Goal: Task Accomplishment & Management: Manage account settings

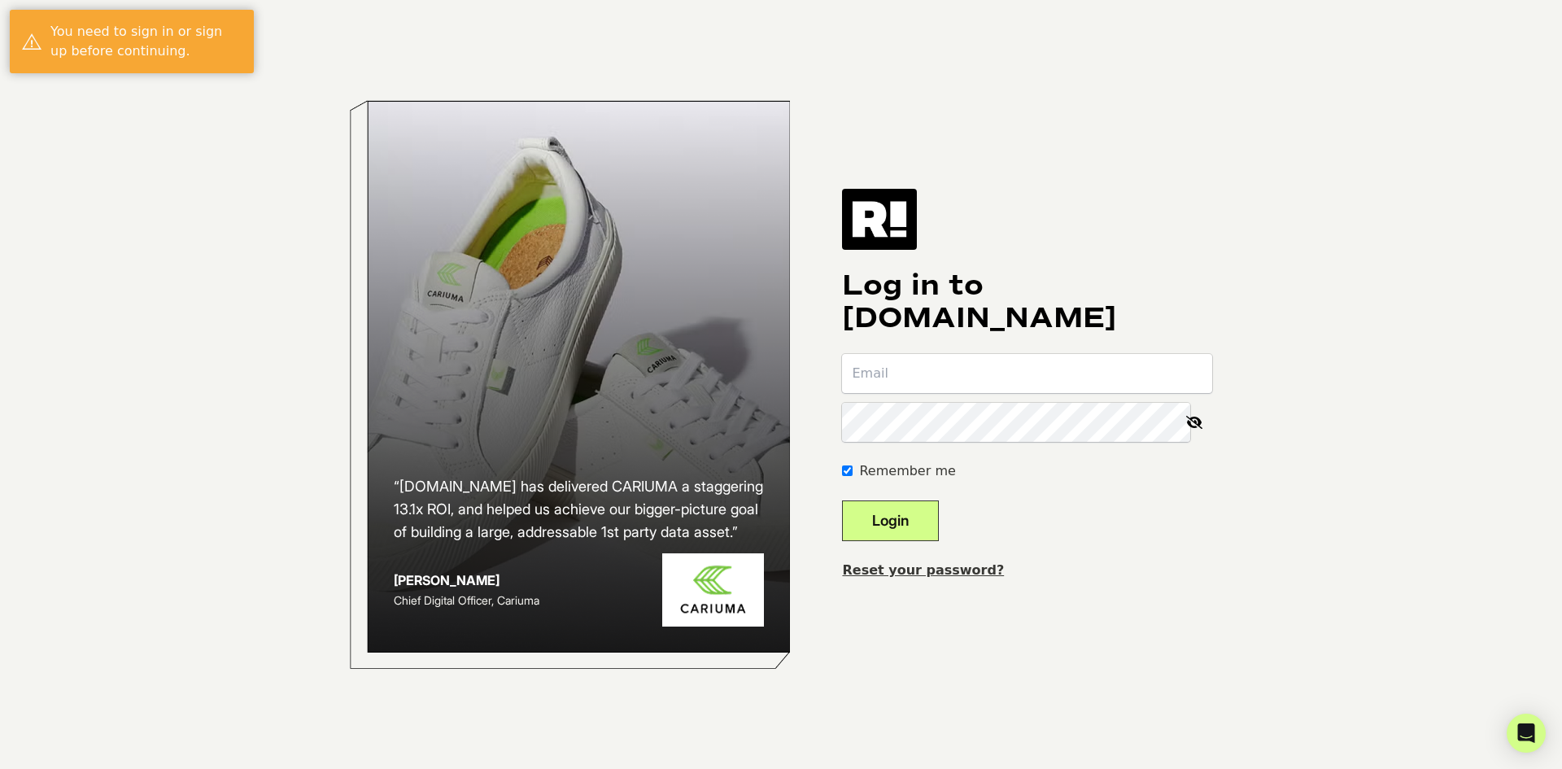
type input "[PERSON_NAME][EMAIL_ADDRESS][PERSON_NAME][DOMAIN_NAME]"
click at [914, 529] on button "Login" at bounding box center [890, 520] width 97 height 41
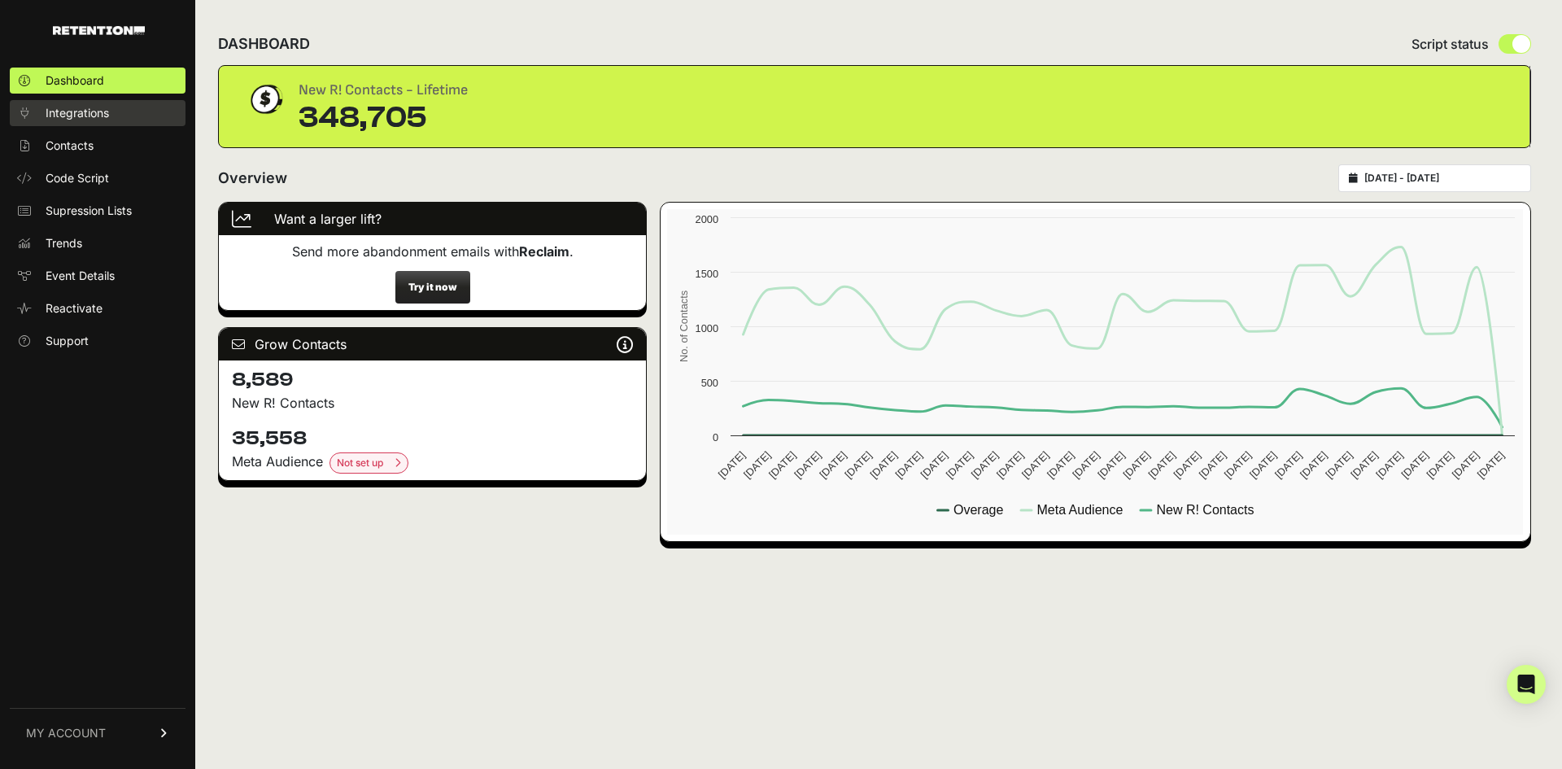
click at [94, 121] on link "Integrations" at bounding box center [98, 113] width 176 height 26
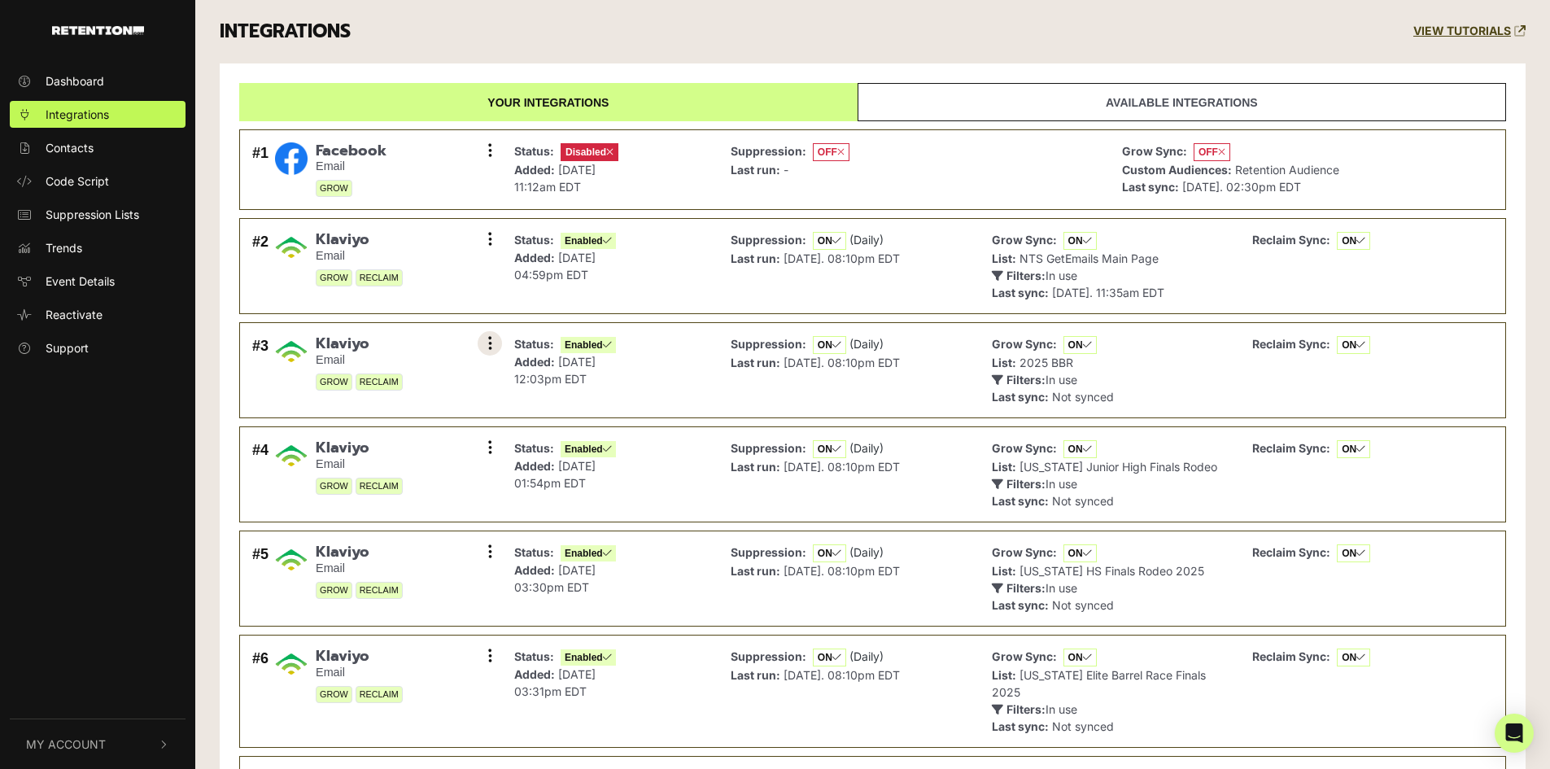
click at [488, 352] on icon at bounding box center [490, 343] width 4 height 16
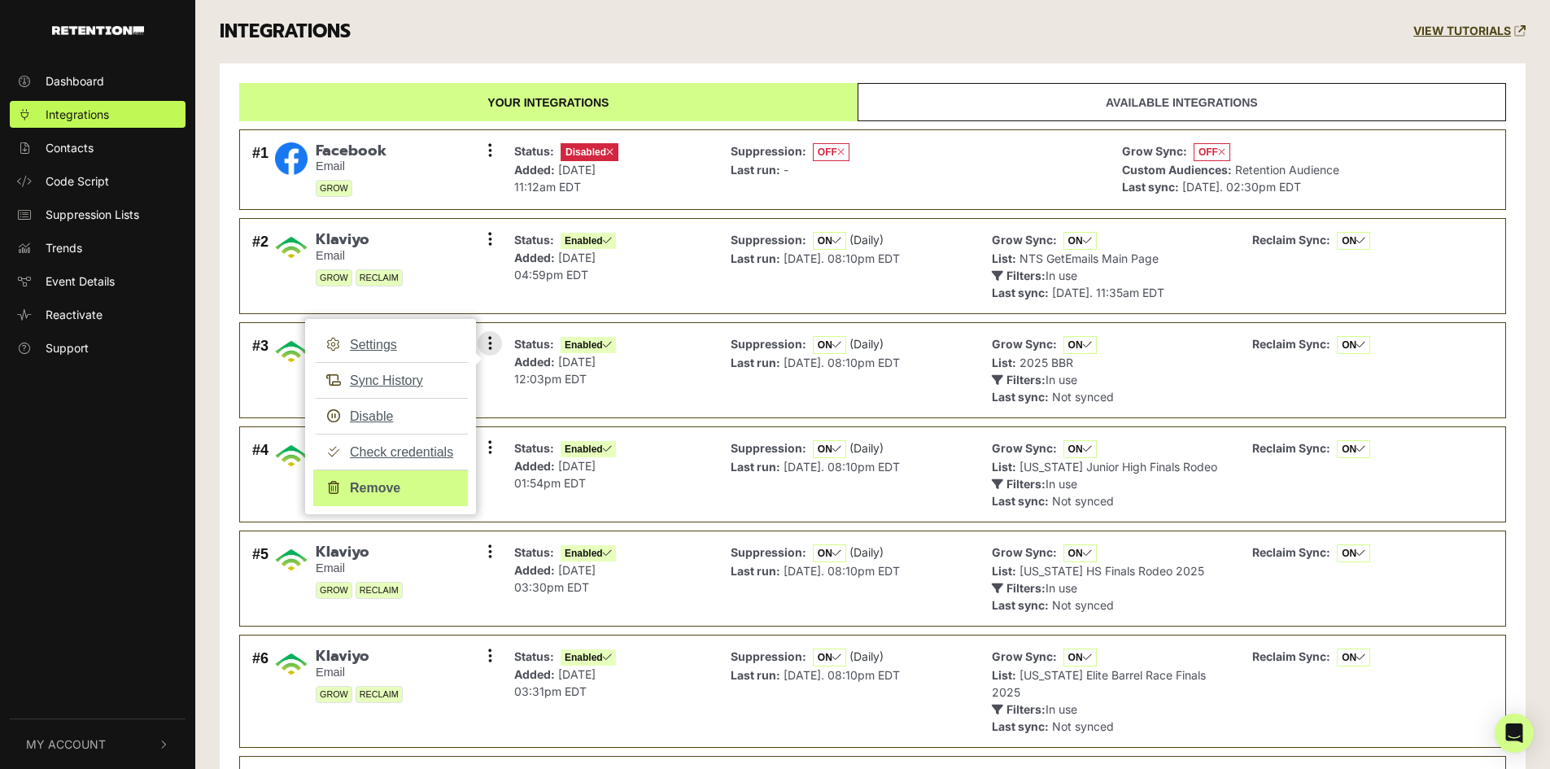
click at [373, 485] on link "Remove" at bounding box center [390, 488] width 155 height 37
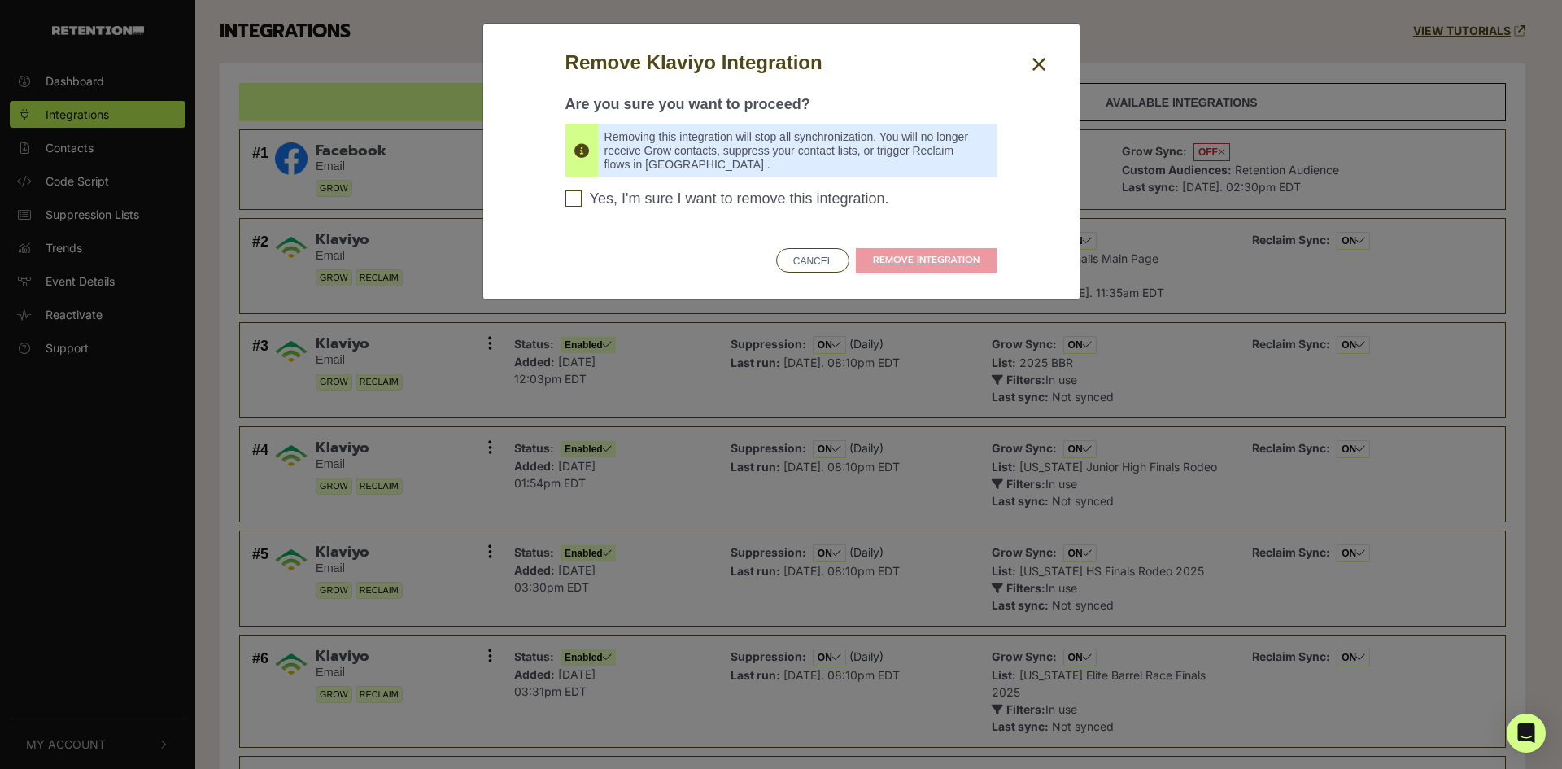
click at [682, 203] on span "Yes, I'm sure I want to remove this integration." at bounding box center [739, 199] width 299 height 18
click at [582, 203] on input "Yes, I'm sure I want to remove this integration. Please confirm to continue" at bounding box center [574, 198] width 16 height 16
checkbox input "true"
click at [906, 262] on link "REMOVE INTEGRATION" at bounding box center [926, 260] width 141 height 24
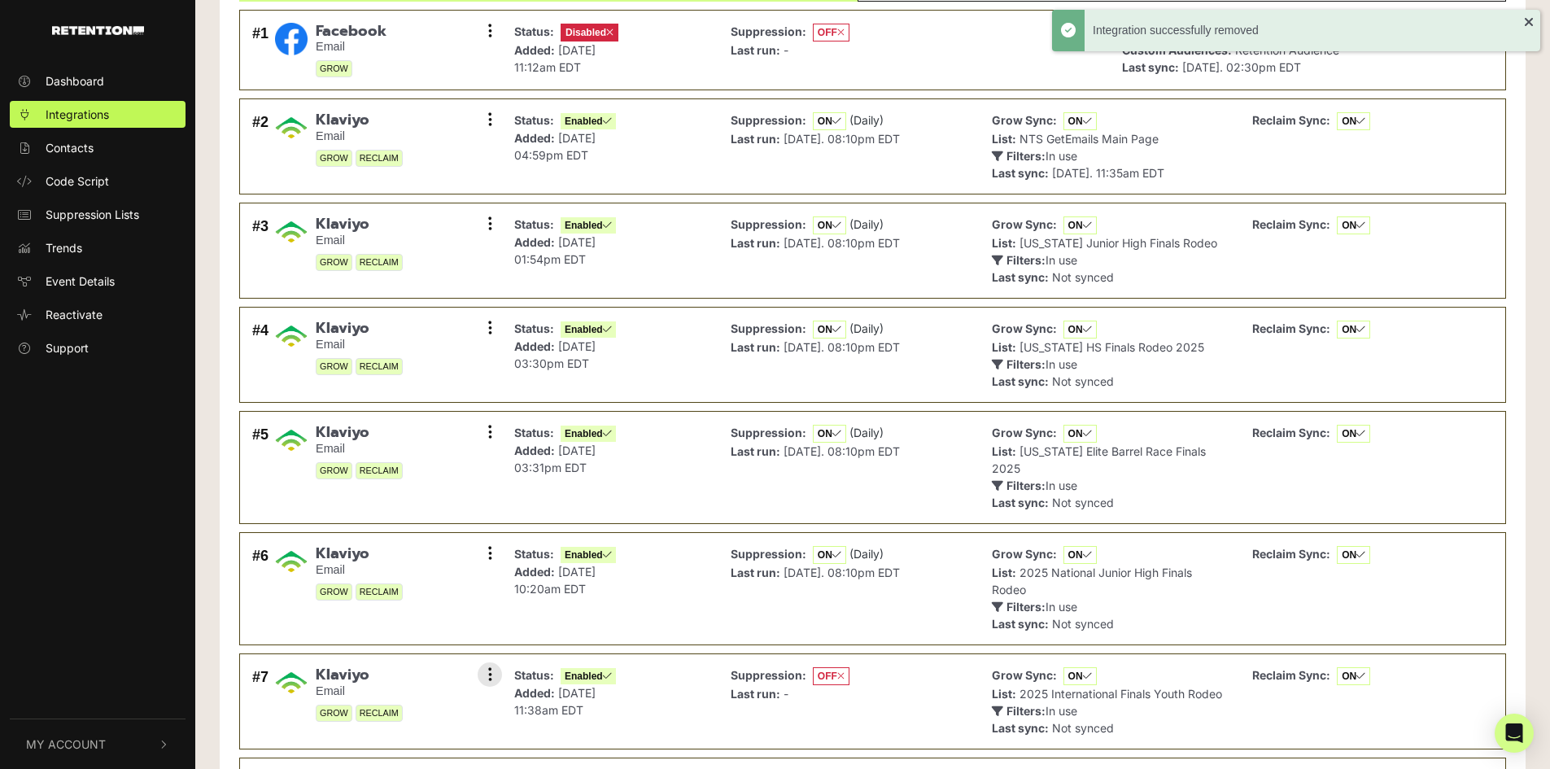
scroll to position [244, 0]
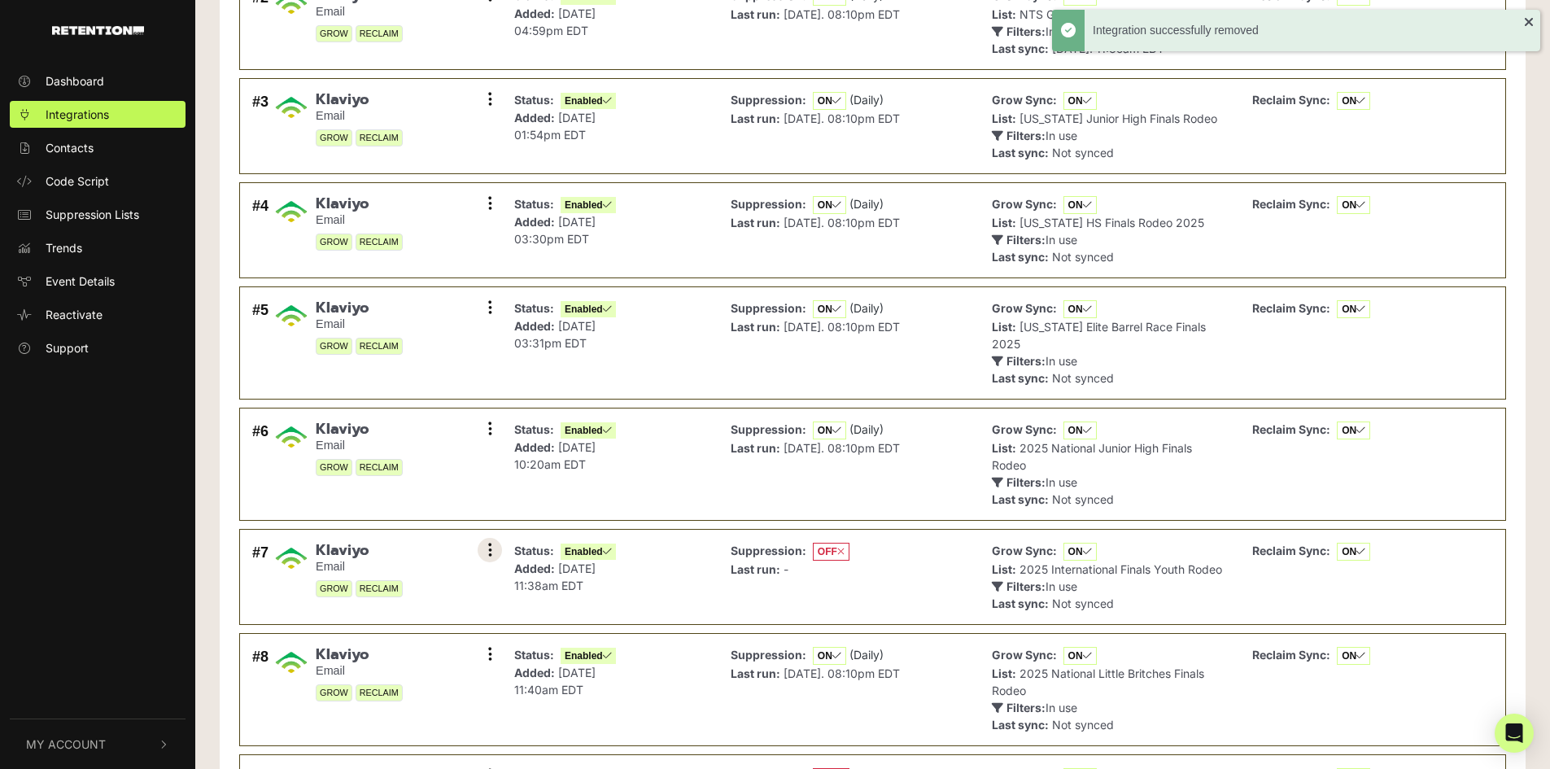
click at [499, 538] on button at bounding box center [490, 550] width 24 height 24
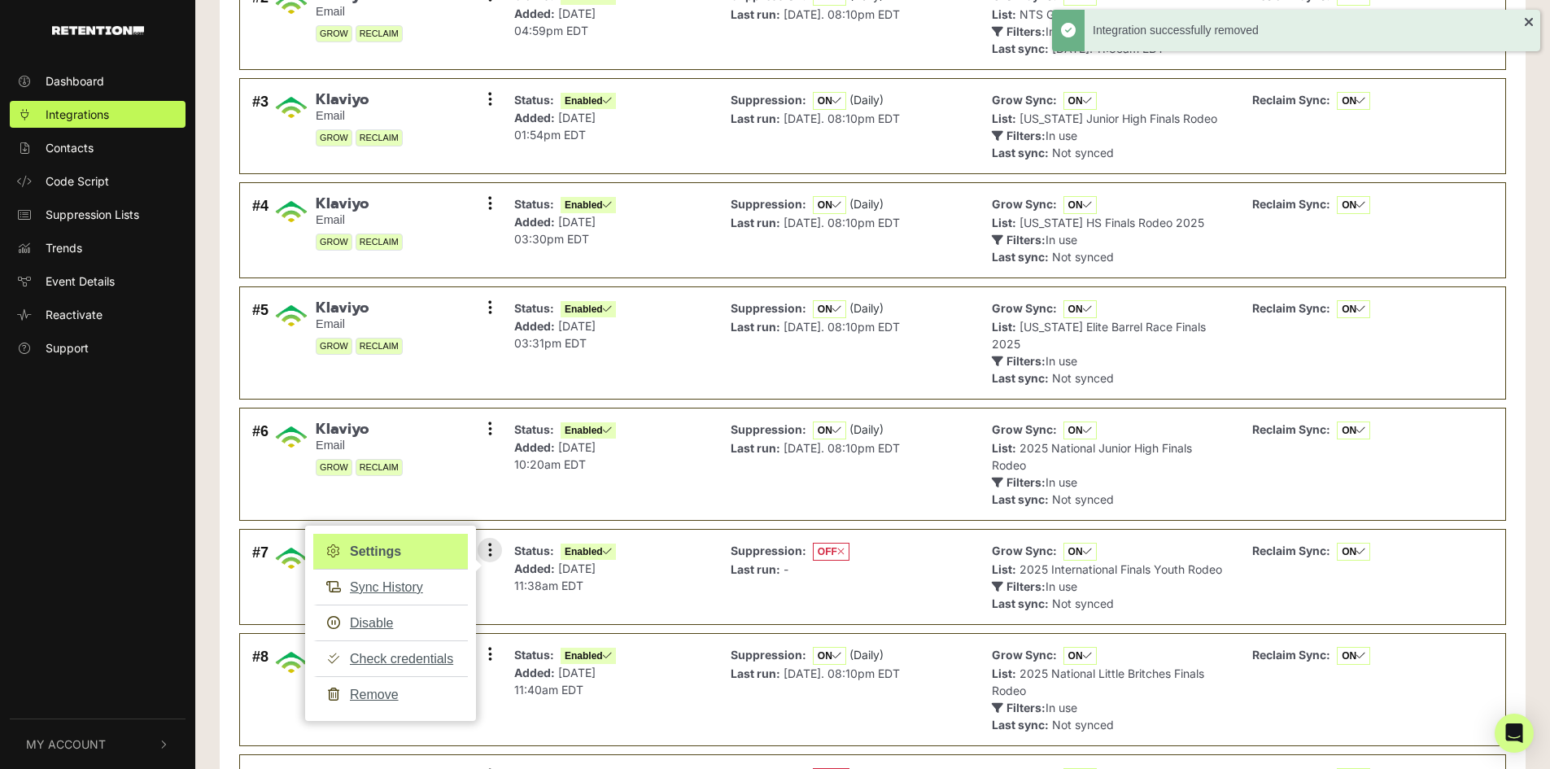
click at [408, 549] on link "Settings" at bounding box center [390, 552] width 155 height 36
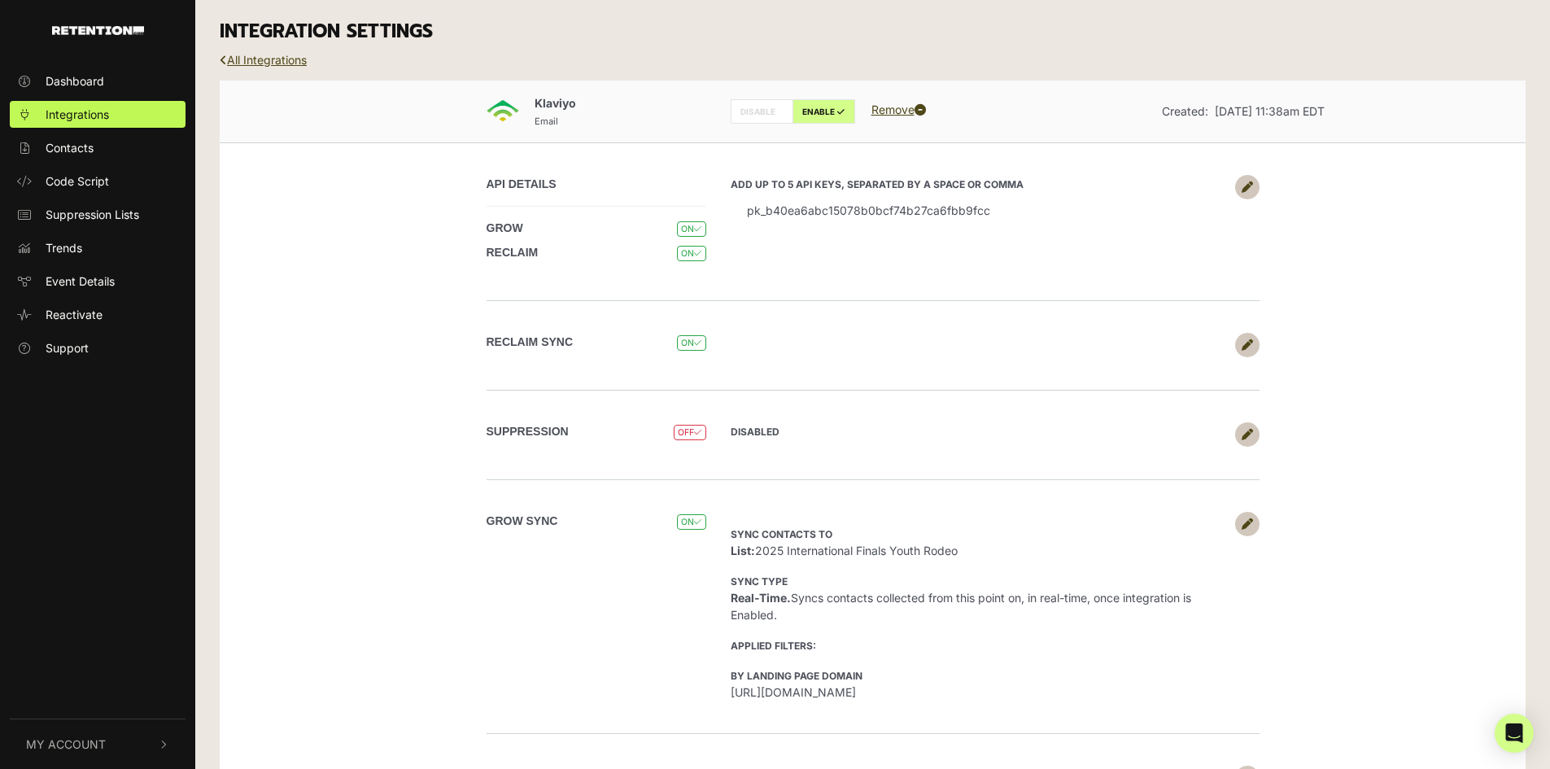
click at [767, 212] on li "pk_b40ea6abc15078b0bcf74b27ca6fbb9fcc" at bounding box center [979, 210] width 496 height 37
copy li "pk_b40ea6abc15078b0bcf74b27ca6fbb9fcc"
click at [270, 62] on link "All Integrations" at bounding box center [263, 60] width 87 height 14
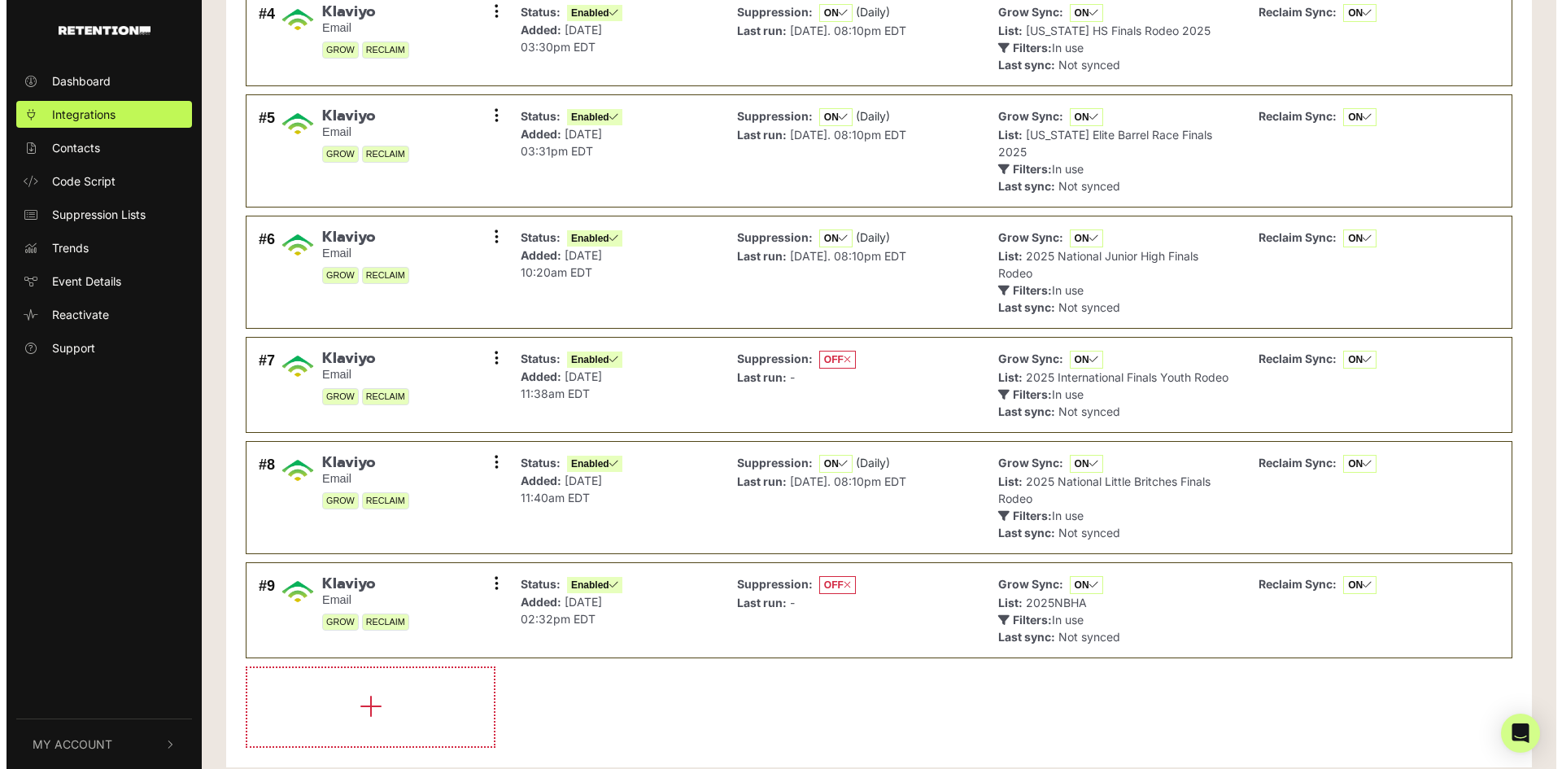
scroll to position [451, 0]
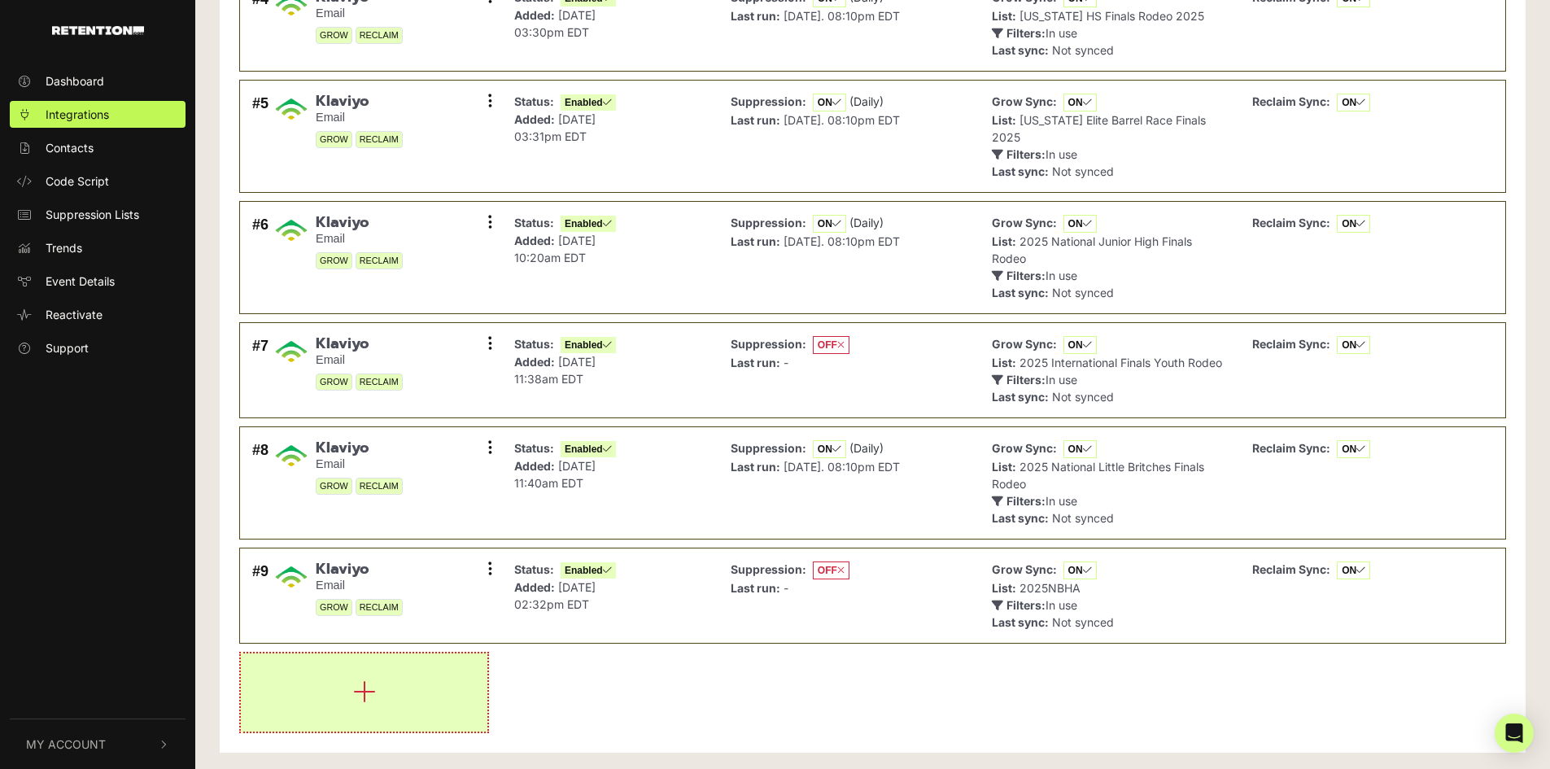
click at [356, 689] on icon "button" at bounding box center [364, 692] width 23 height 26
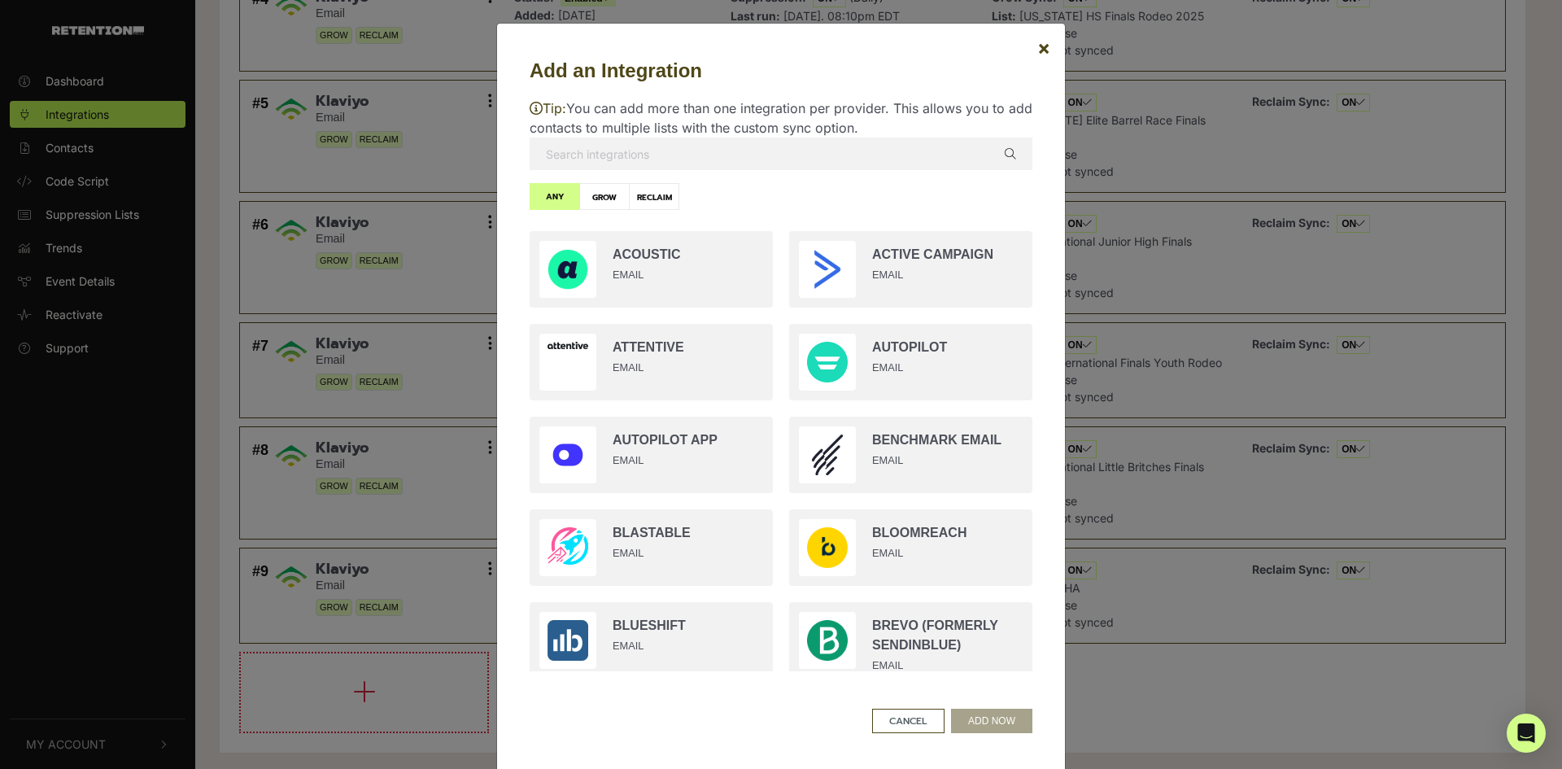
click at [732, 158] on input "text" at bounding box center [781, 154] width 503 height 33
type input "kl"
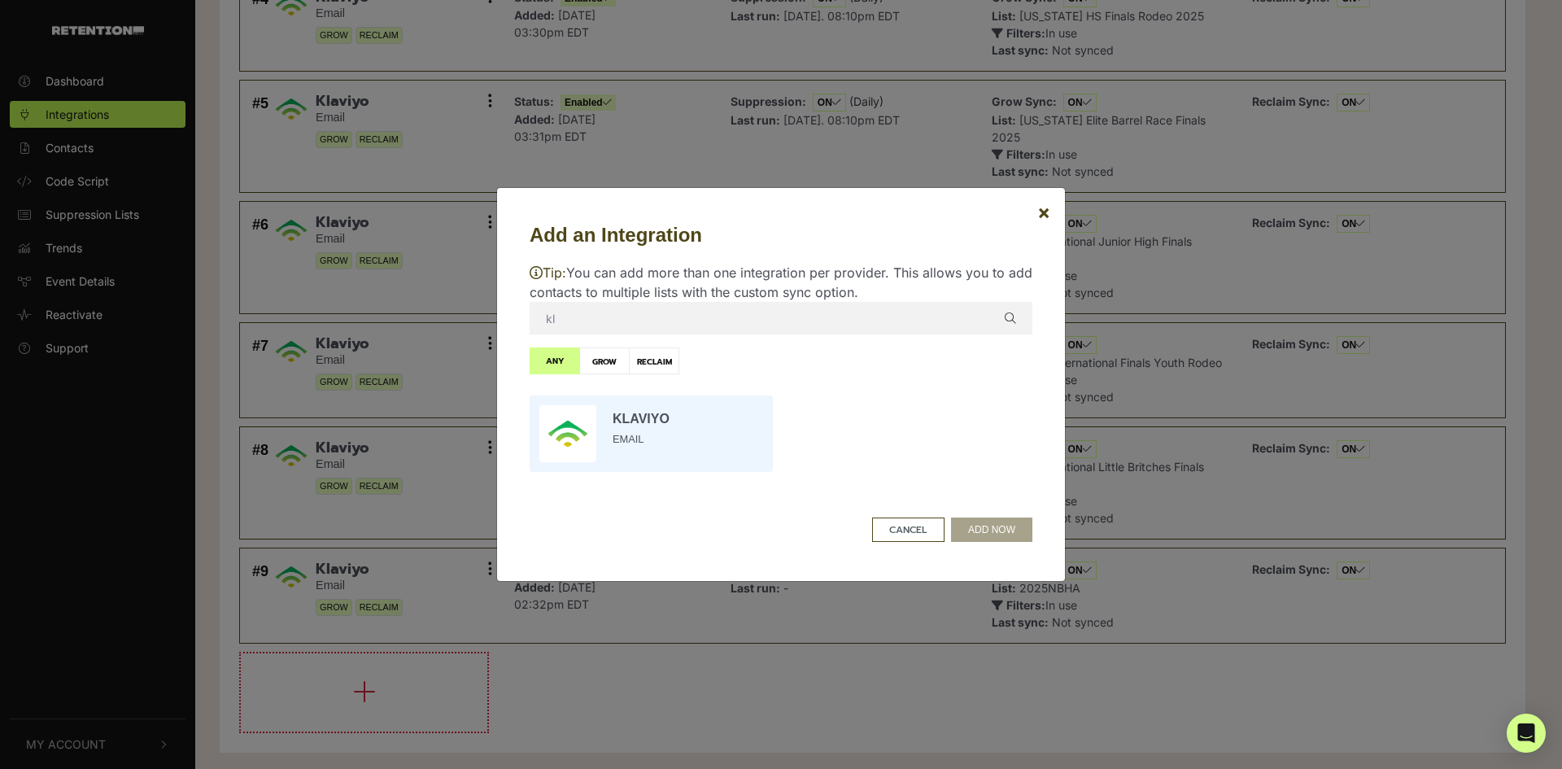
click at [575, 441] on input "radio" at bounding box center [652, 433] width 260 height 93
radio input "true"
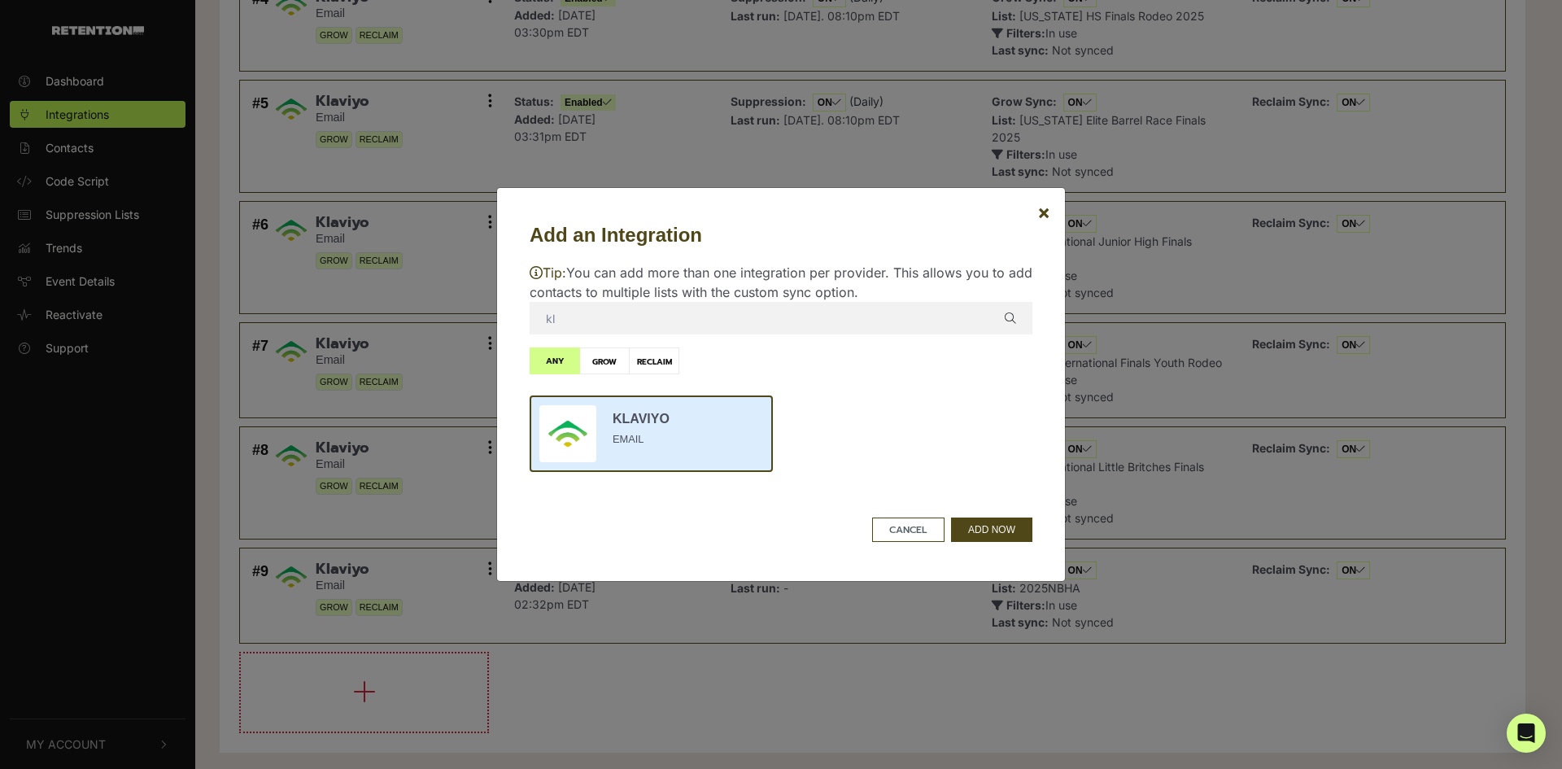
click at [1037, 529] on div "Add an Integration × Tip: You can add more than one integration per provider. T…" at bounding box center [781, 384] width 570 height 395
click at [992, 540] on button "ADD NOW" at bounding box center [991, 530] width 81 height 24
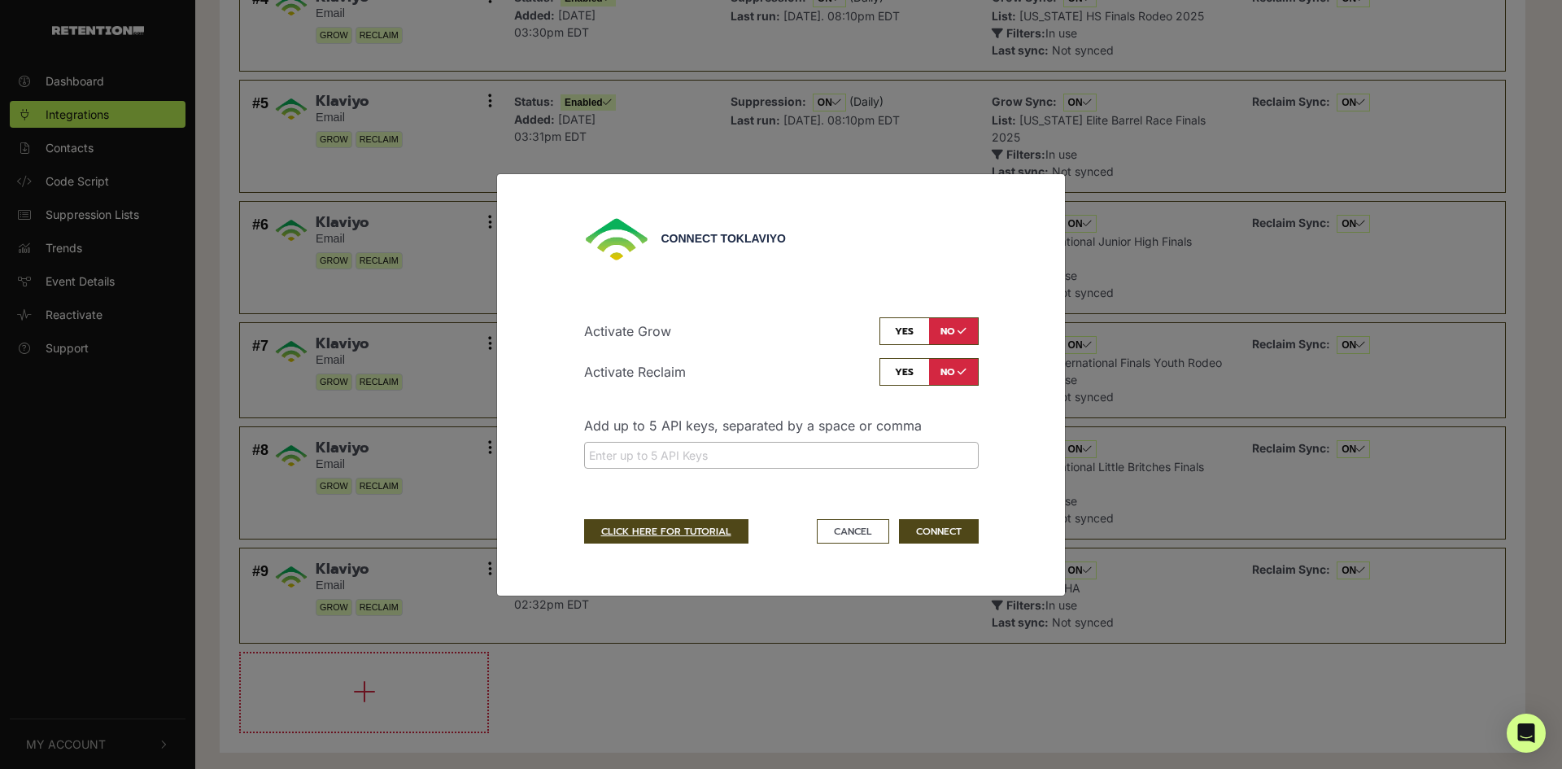
click at [832, 448] on li at bounding box center [781, 453] width 385 height 21
drag, startPoint x: 832, startPoint y: 448, endPoint x: 624, endPoint y: 456, distance: 207.7
click at [624, 456] on input "search" at bounding box center [781, 455] width 385 height 17
paste input "pk_b40ea6abc15078b0bcf74b27ca6fbb9fcc"
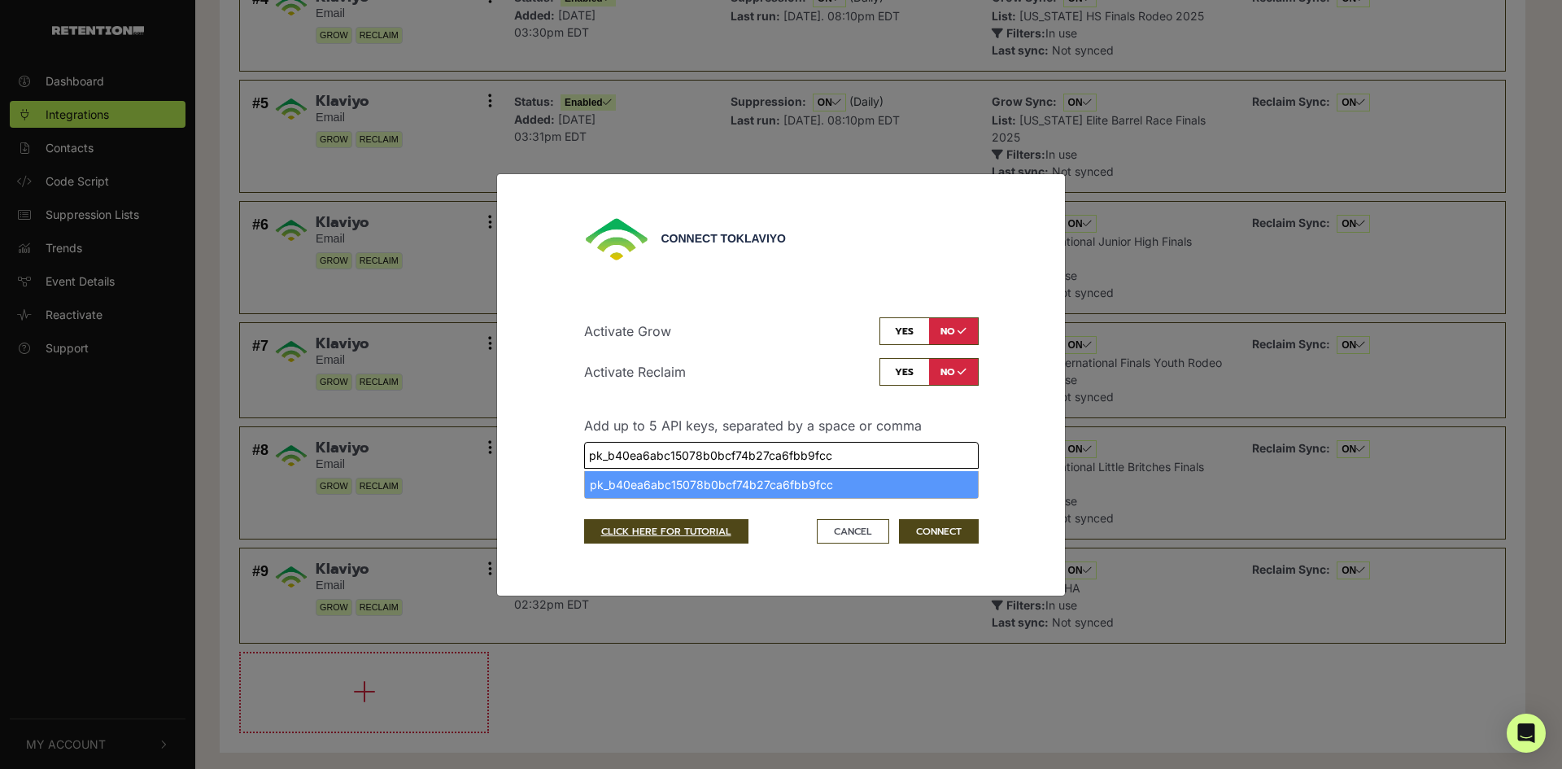
type input "pk_b40ea6abc15078b0bcf74b27ca6fbb9fcc"
select select "pk_b40ea6abc15078b0bcf74b27ca6fbb9fcc"
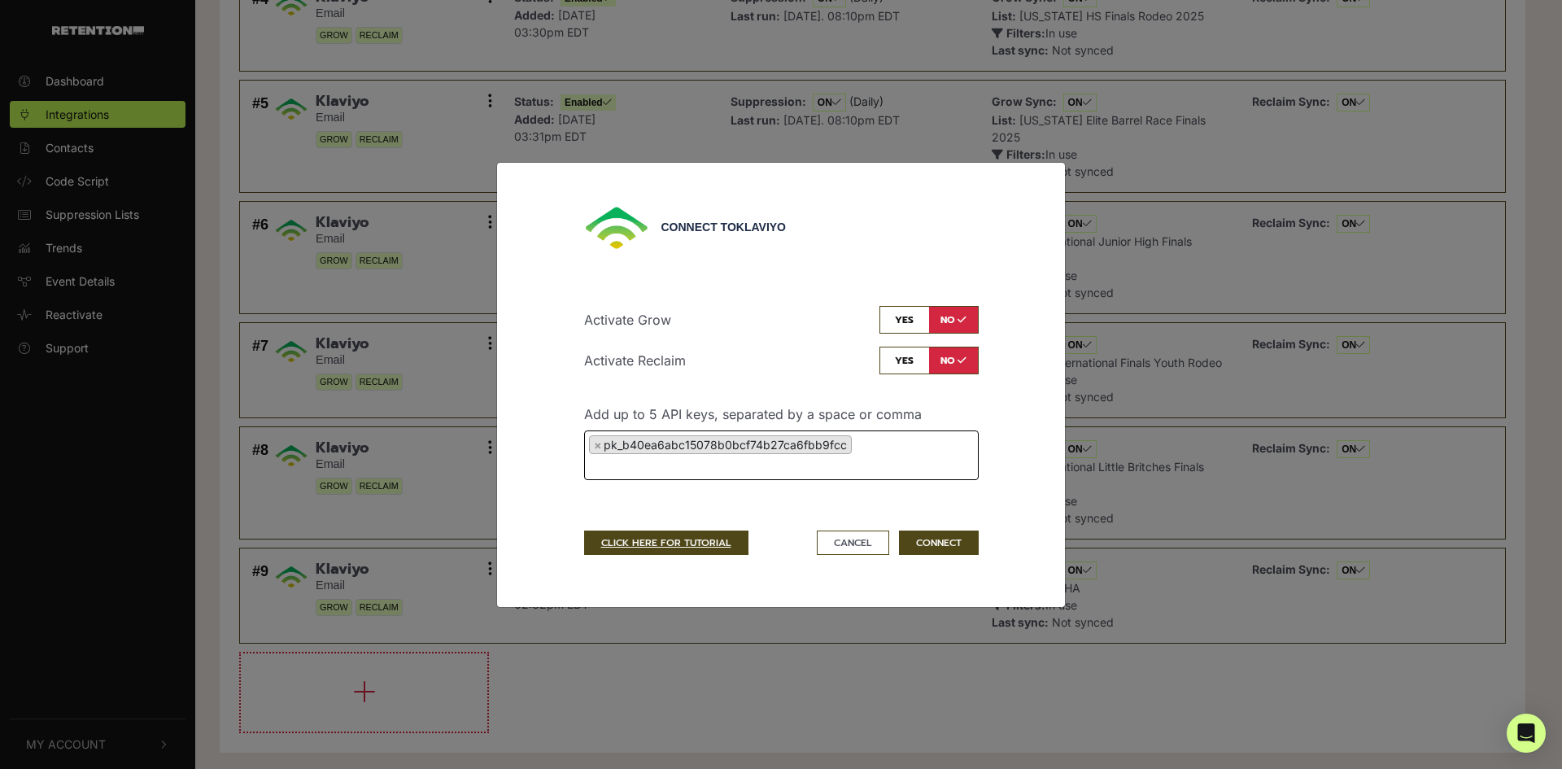
click at [904, 316] on input "checkbox" at bounding box center [929, 320] width 99 height 28
checkbox input "true"
click at [908, 362] on input "checkbox" at bounding box center [929, 361] width 99 height 28
checkbox input "true"
click at [928, 555] on button "CONNECT" at bounding box center [939, 543] width 80 height 24
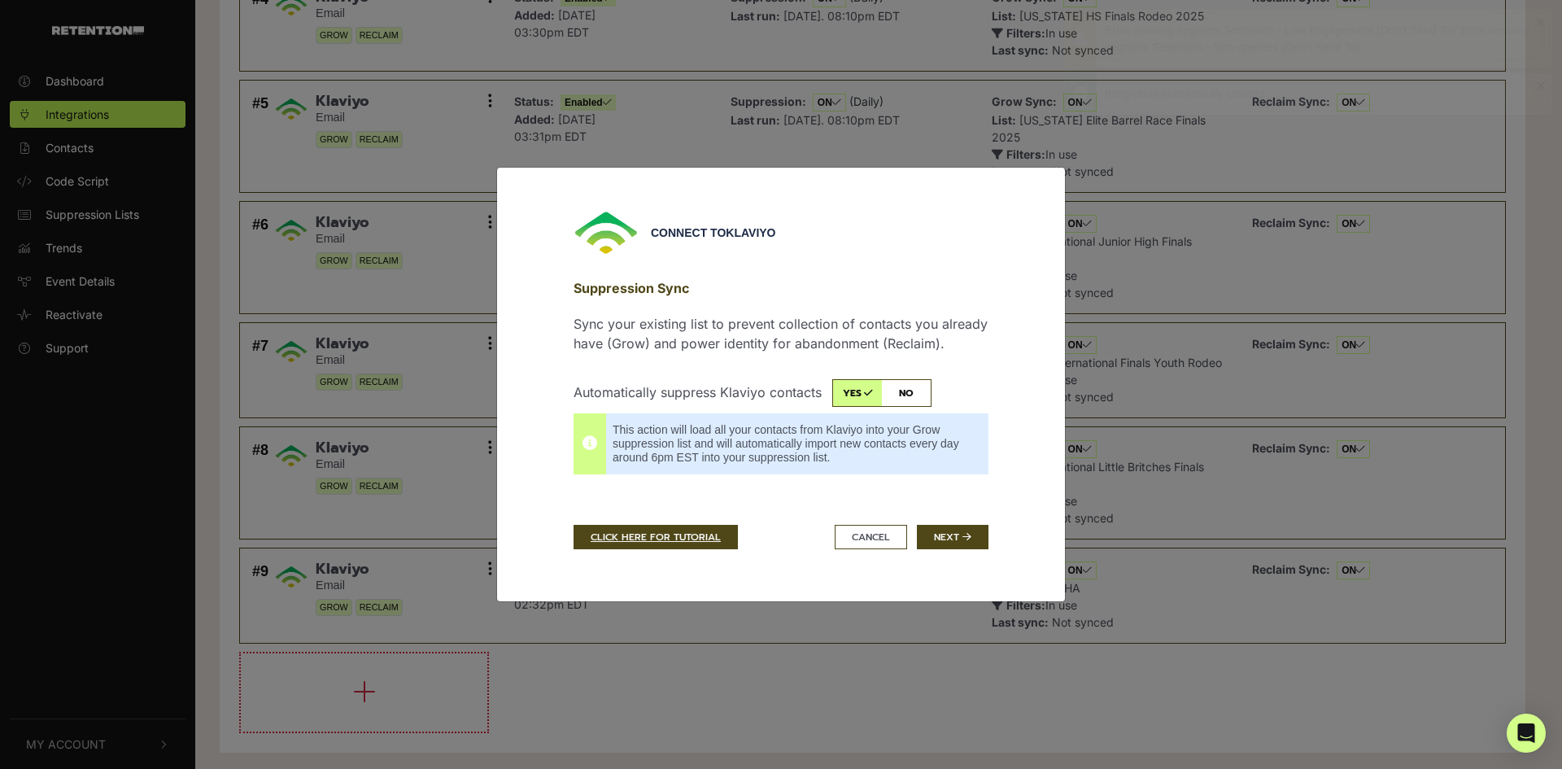
click at [918, 399] on input "checkbox" at bounding box center [881, 393] width 99 height 28
click at [868, 394] on input "checkbox" at bounding box center [881, 393] width 99 height 28
checkbox input "true"
click at [931, 535] on button "Next" at bounding box center [953, 537] width 72 height 24
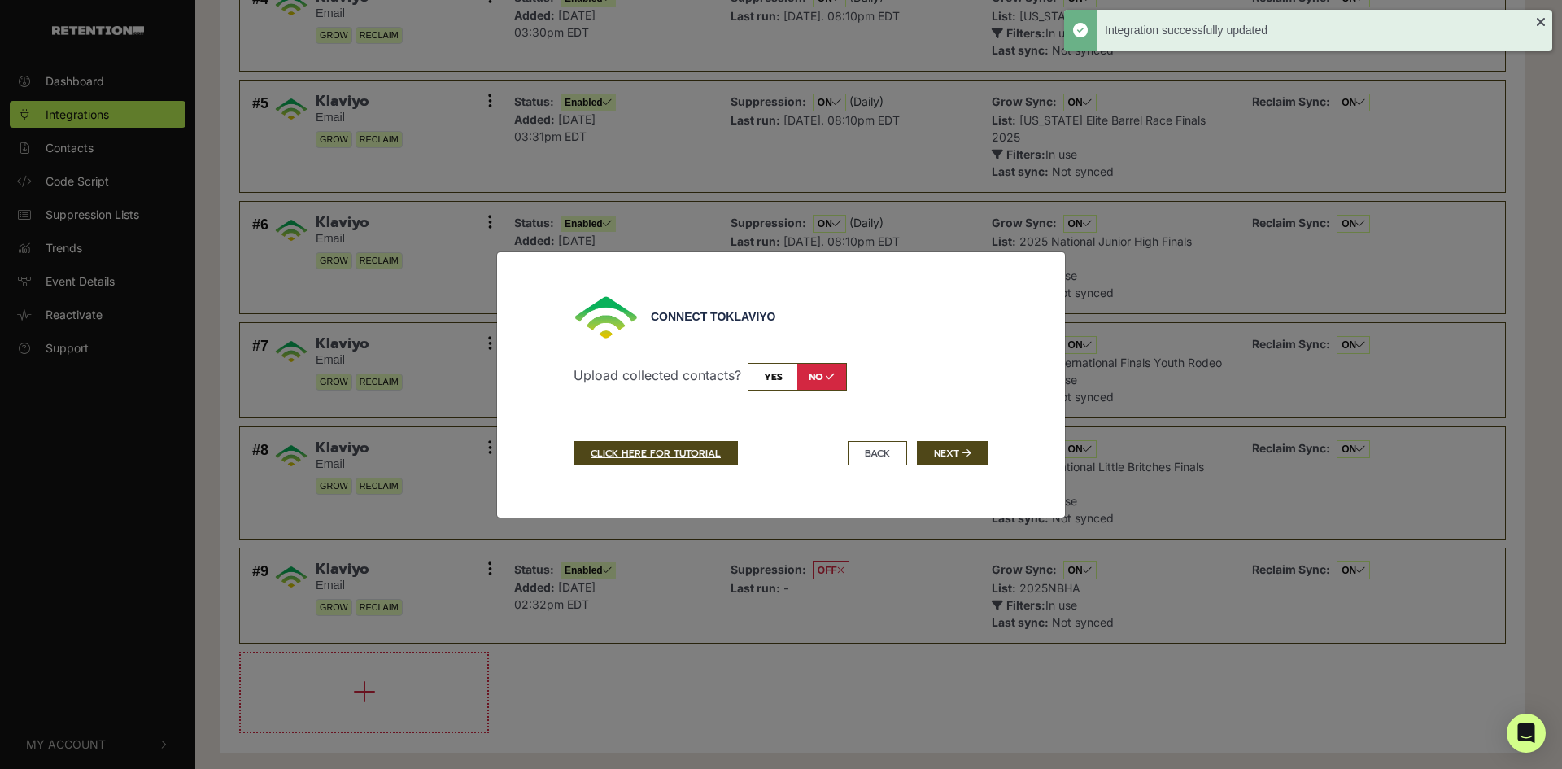
click at [770, 372] on input "checkbox" at bounding box center [797, 377] width 99 height 28
checkbox input "true"
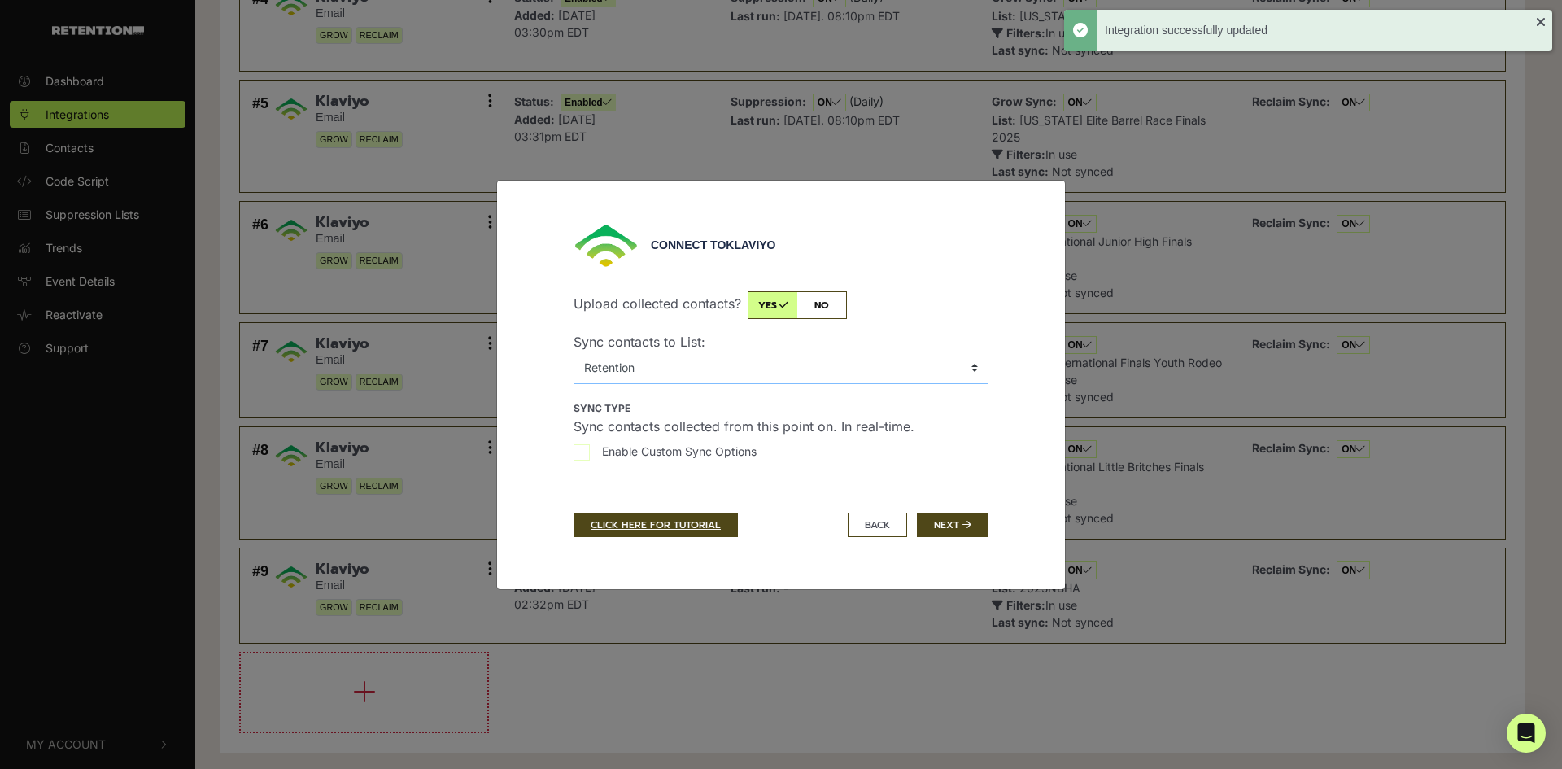
click at [775, 375] on select "No List 2024 All Aggie Rodeo 2024 AQHA AND NSBA 2024 Battle of the Brands 2024 …" at bounding box center [781, 368] width 415 height 33
click at [736, 460] on span "Enable Custom Sync Options" at bounding box center [679, 451] width 155 height 17
click at [590, 461] on input "Enable Custom Sync Options" at bounding box center [582, 452] width 16 height 16
checkbox input "true"
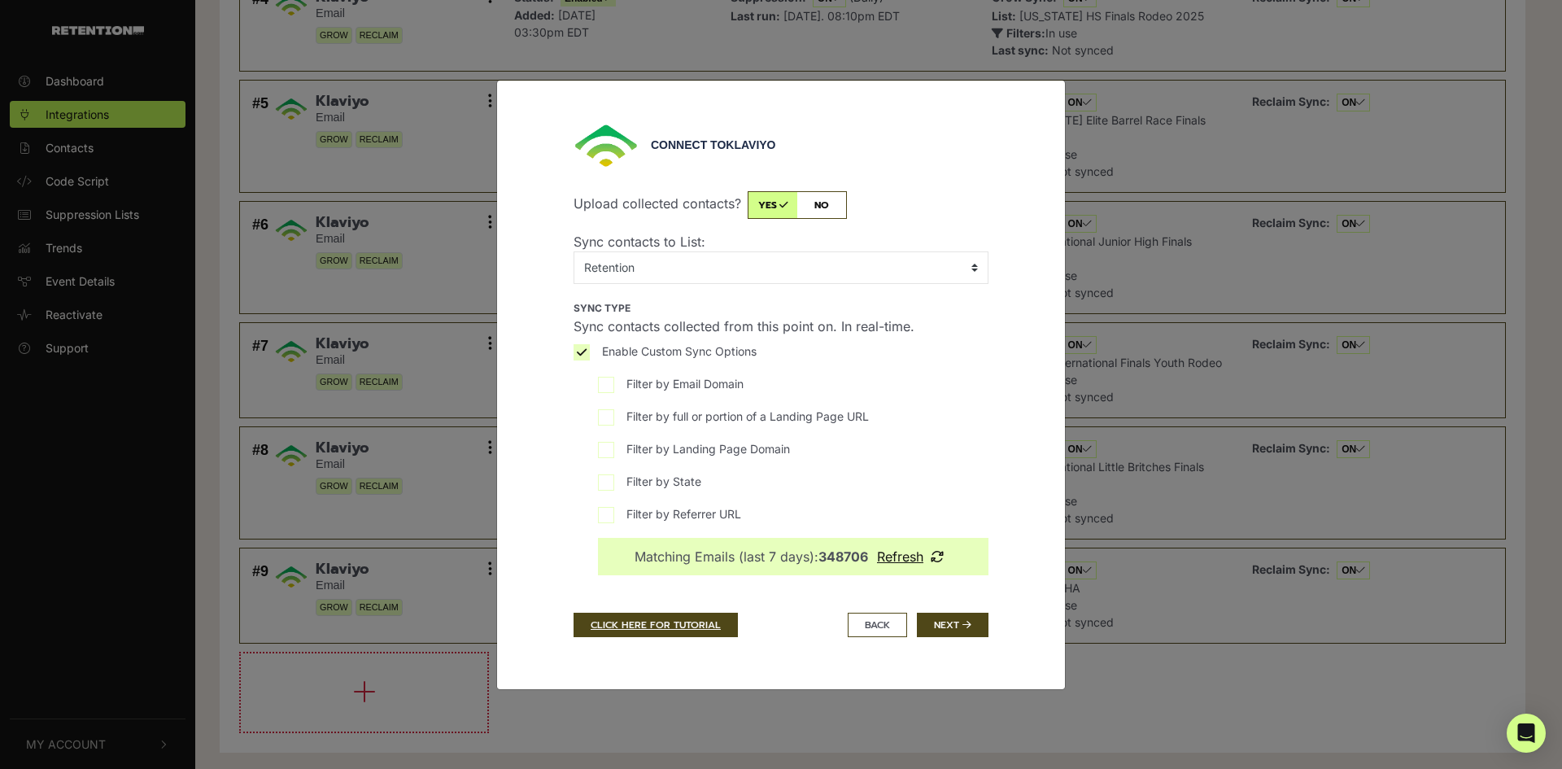
click at [717, 457] on span "Filter by Landing Page Domain" at bounding box center [709, 448] width 164 height 17
click at [614, 458] on input "Filter by Landing Page Domain" at bounding box center [606, 450] width 16 height 16
checkbox input "true"
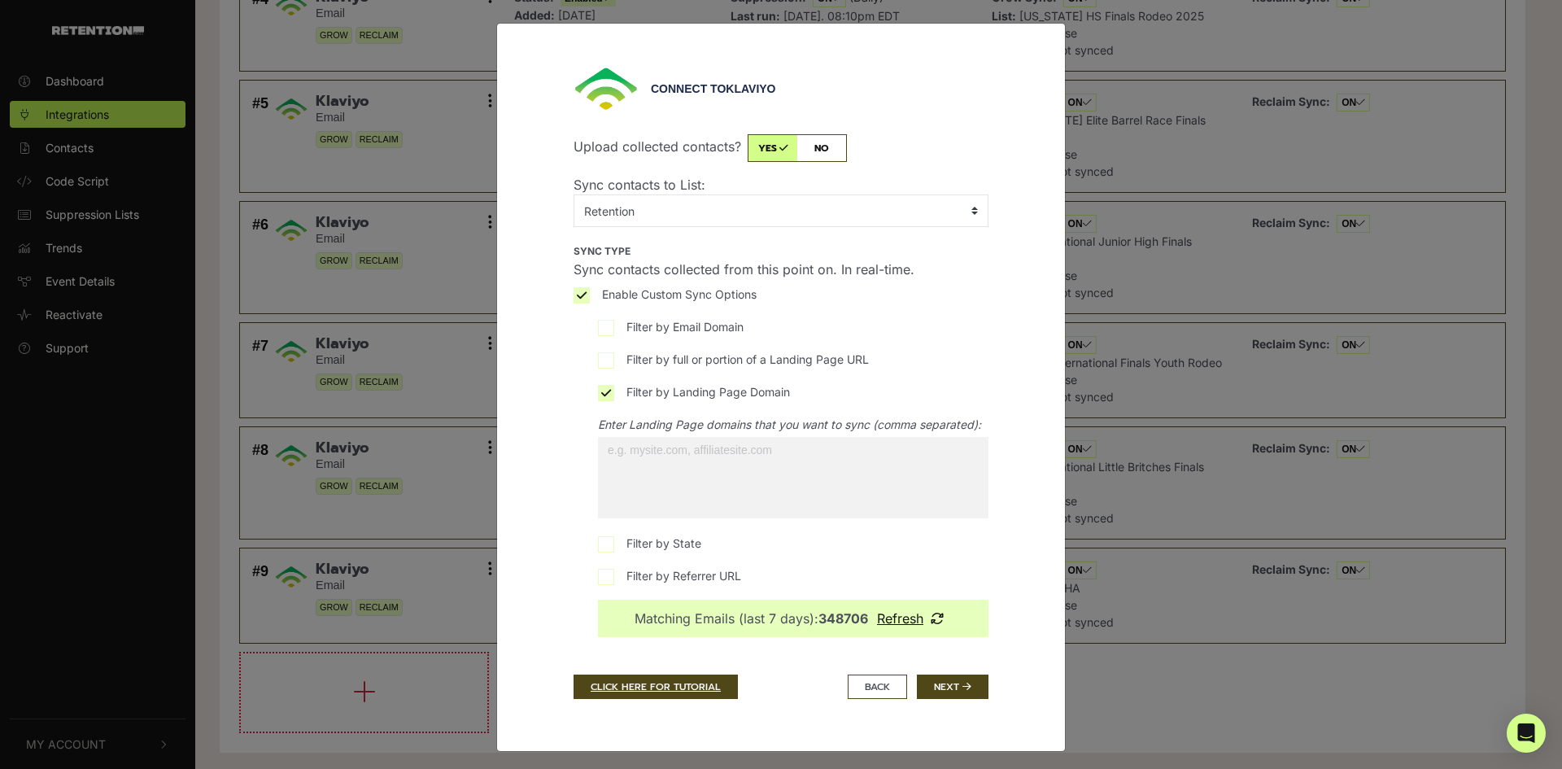
click at [689, 463] on input "search" at bounding box center [693, 450] width 191 height 26
paste input "[URL][DOMAIN_NAME]"
type input "[URL][DOMAIN_NAME]"
select select "[URL][DOMAIN_NAME]"
click at [940, 710] on div "Connect to [GEOGRAPHIC_DATA] Upload collected contacts? yes no Sync contacts to…" at bounding box center [780, 387] width 439 height 662
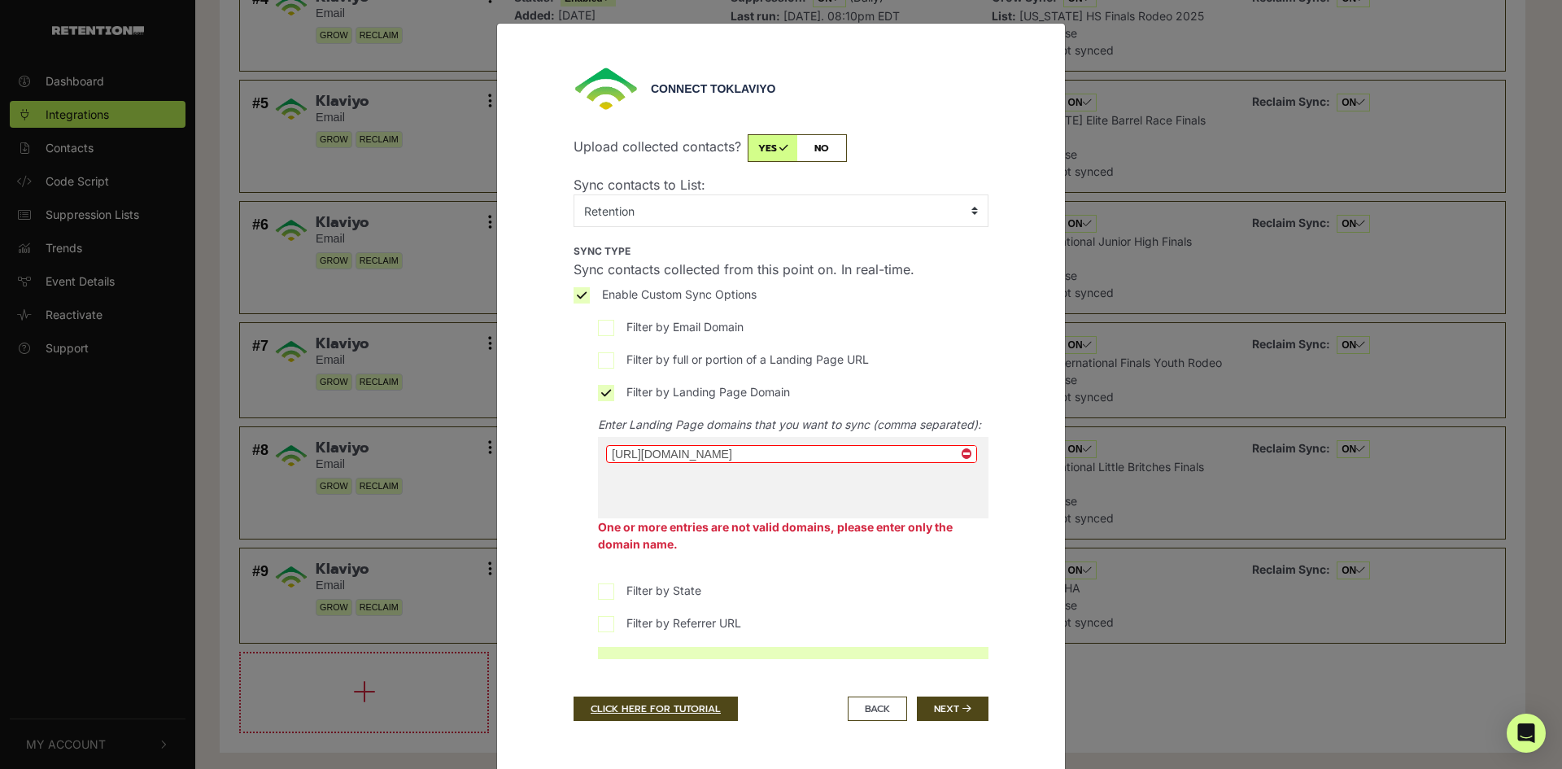
click at [811, 518] on span "× [URL][DOMAIN_NAME]" at bounding box center [793, 477] width 391 height 81
paste input "[URL][DOMAIN_NAME]"
type input "[URL][DOMAIN_NAME]"
click at [598, 369] on input "Filter by full or portion of a Landing Page URL" at bounding box center [606, 360] width 16 height 16
checkbox input "true"
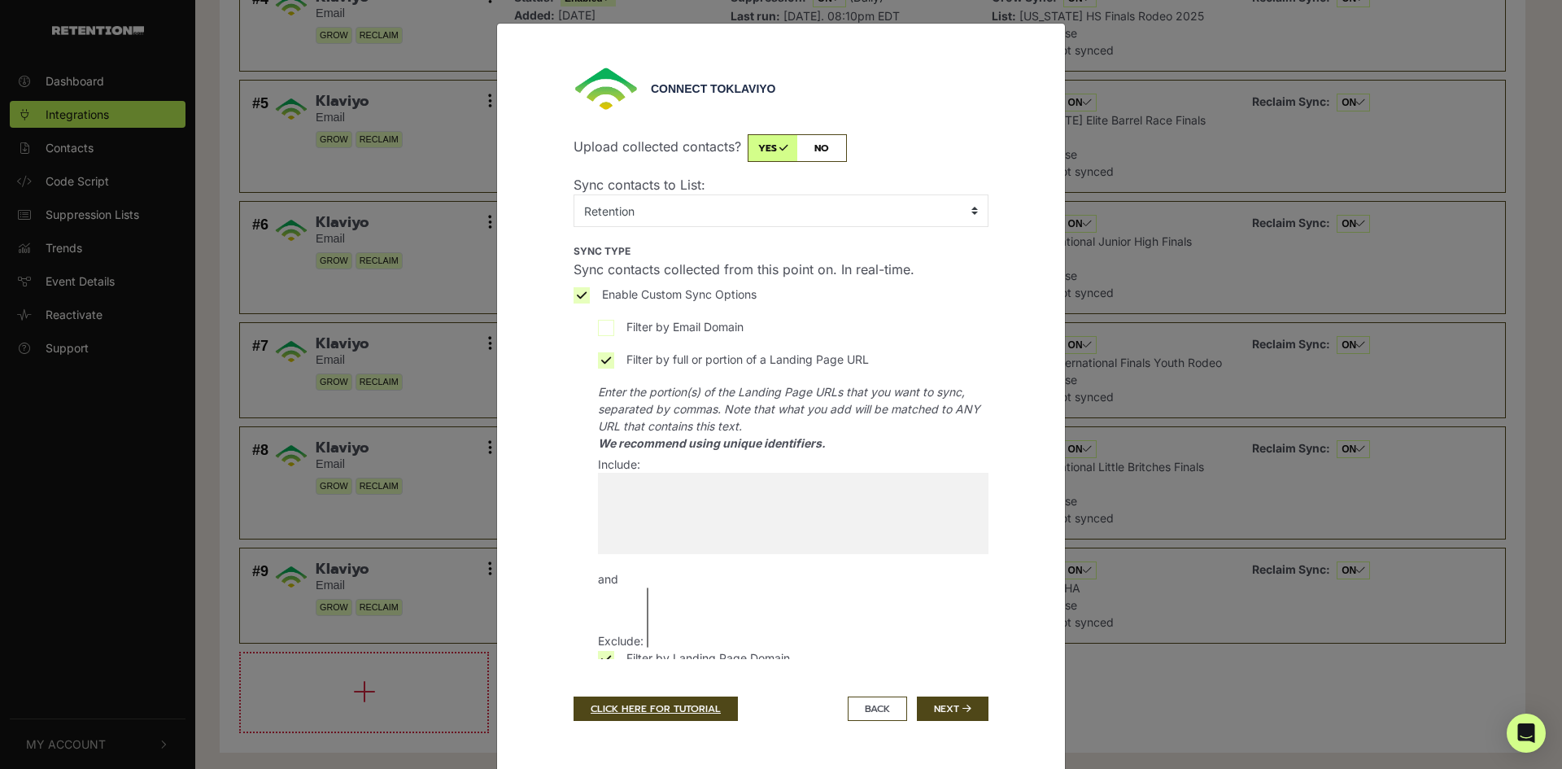
click at [660, 499] on input "search" at bounding box center [693, 486] width 191 height 26
paste input "[URL][DOMAIN_NAME]"
type input "[URL][DOMAIN_NAME]"
select select "[URL][DOMAIN_NAME]"
click at [971, 719] on button "Next" at bounding box center [953, 709] width 72 height 24
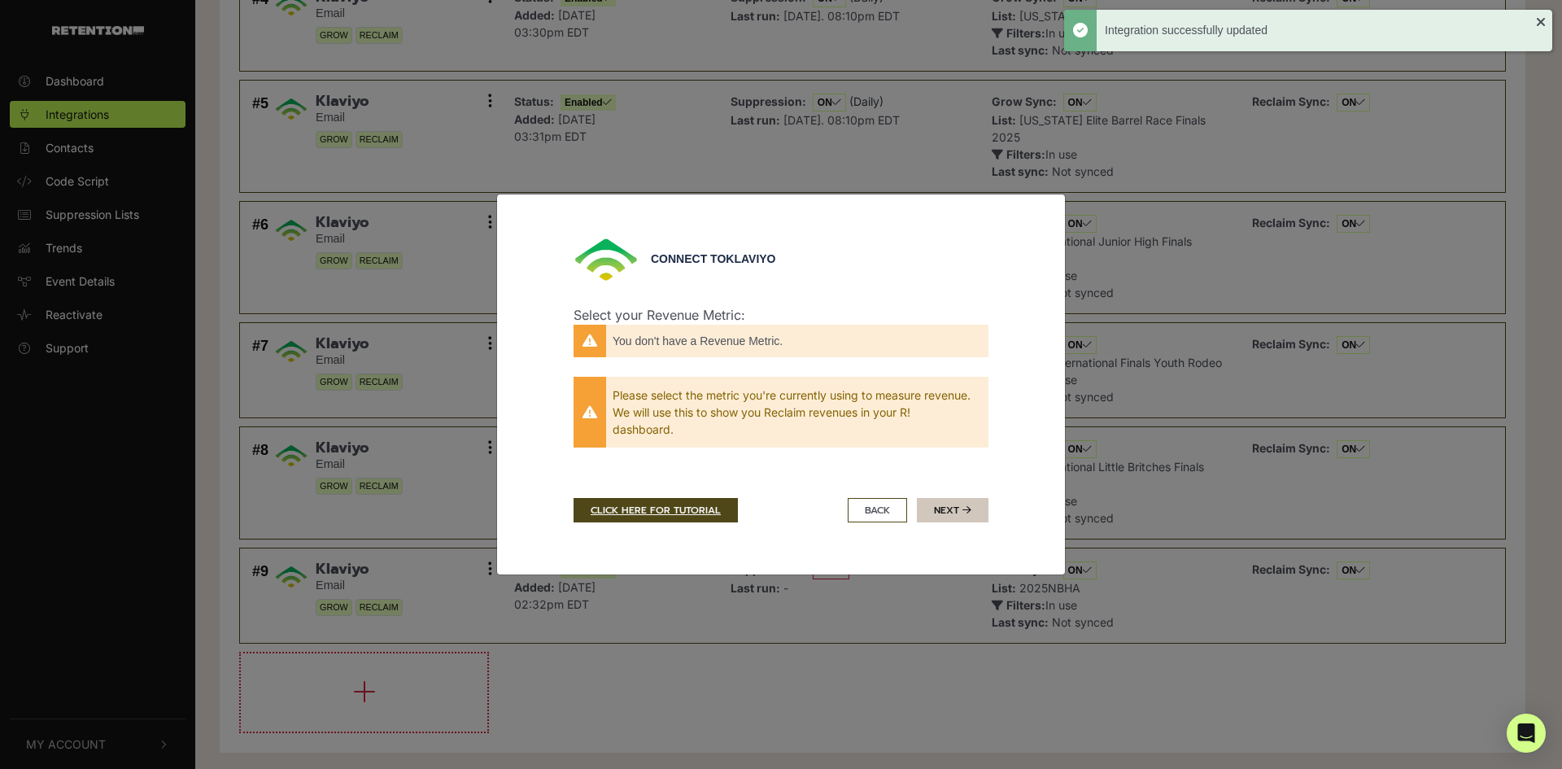
click at [946, 516] on button "Next" at bounding box center [953, 510] width 72 height 24
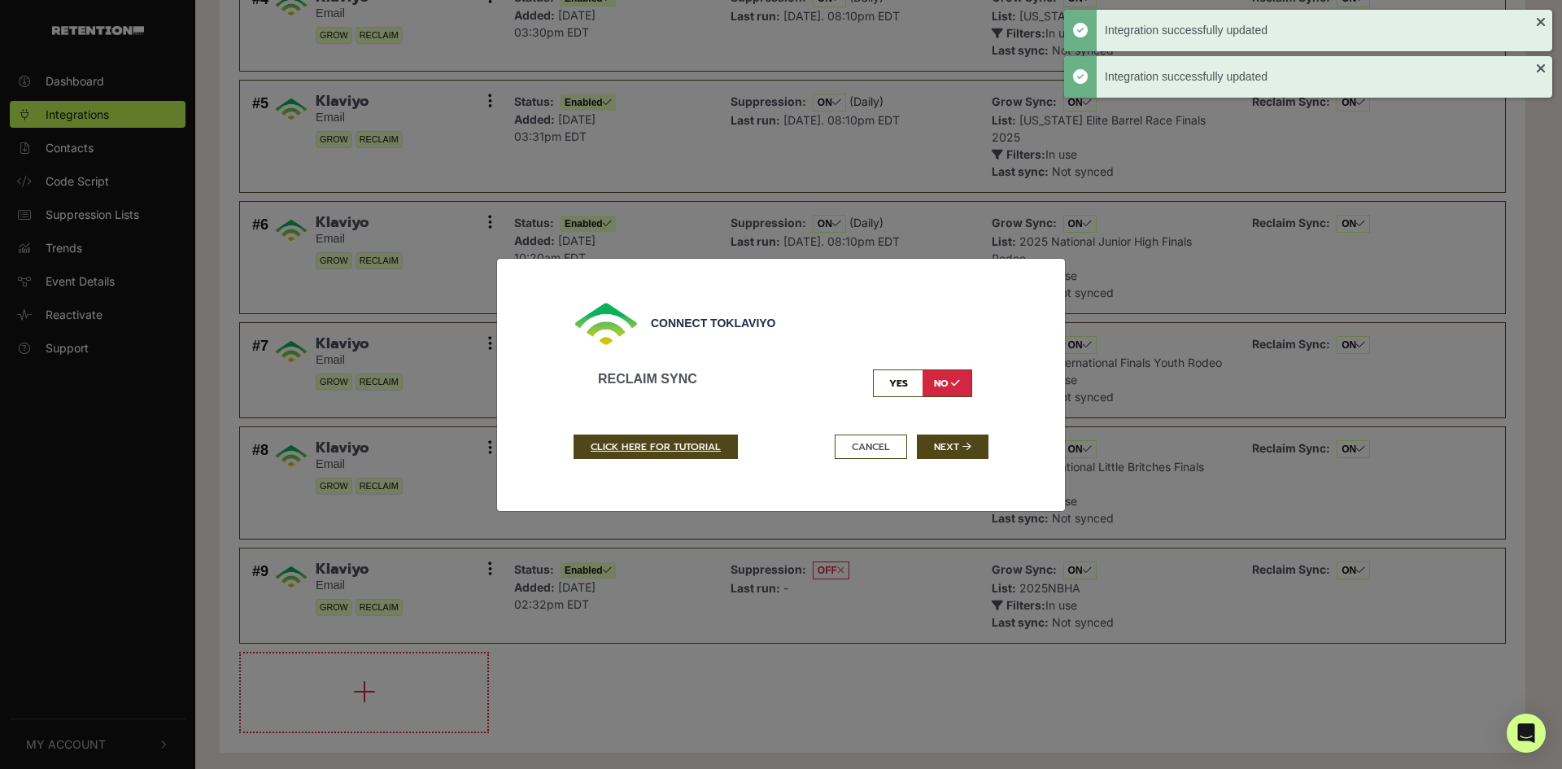
click at [904, 375] on input "checkbox" at bounding box center [922, 383] width 99 height 28
checkbox input "true"
click at [945, 459] on button "Next" at bounding box center [953, 447] width 72 height 24
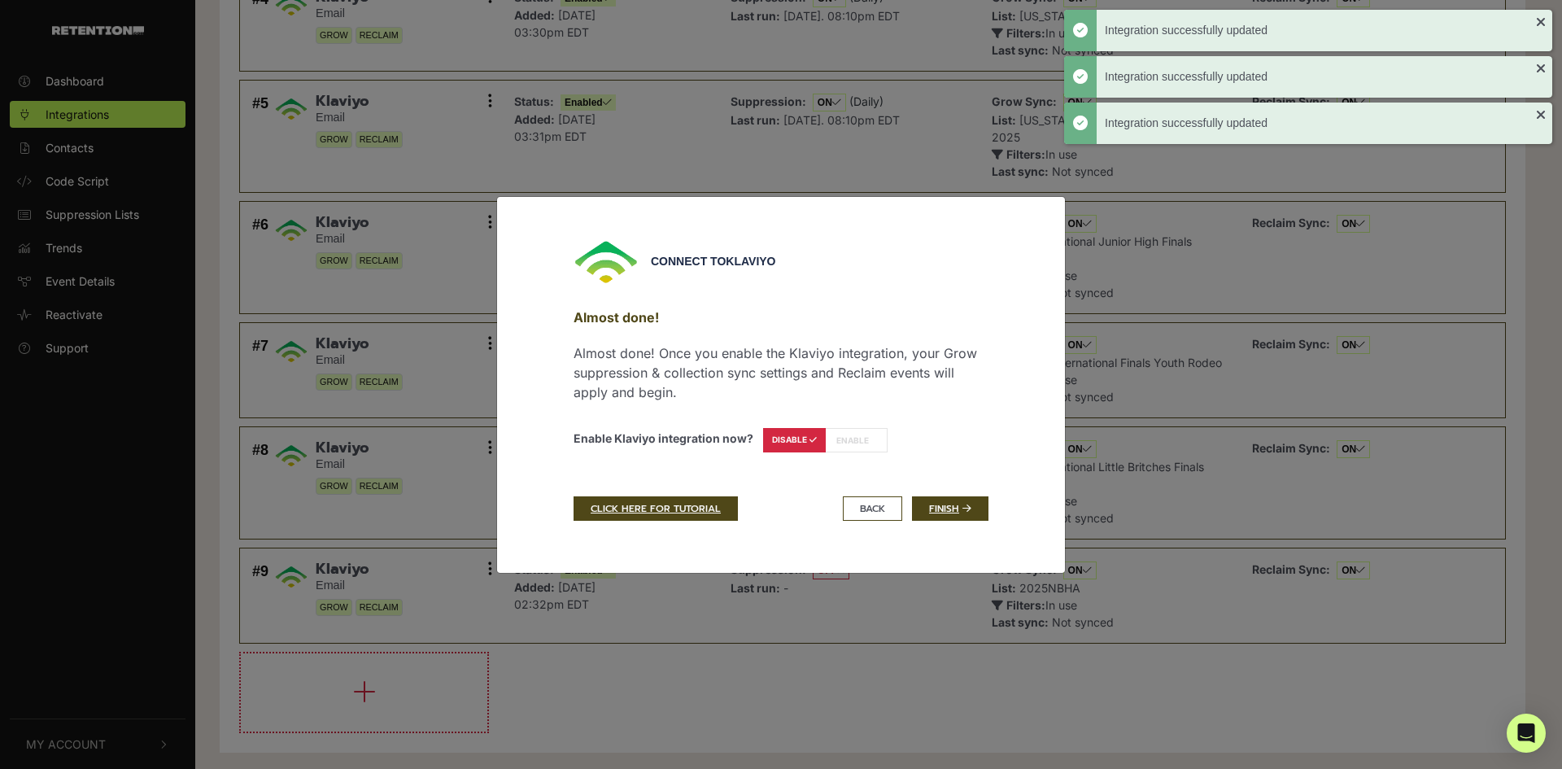
click at [887, 437] on div "Almost done! Almost done! Once you enable the Klaviyo integration, your Grow su…" at bounding box center [781, 383] width 415 height 177
click at [871, 437] on label "ENABLE" at bounding box center [856, 440] width 63 height 24
click at [845, 442] on label "ENABLE" at bounding box center [856, 440] width 63 height 24
click at [845, 443] on label "ENABLE" at bounding box center [856, 440] width 63 height 24
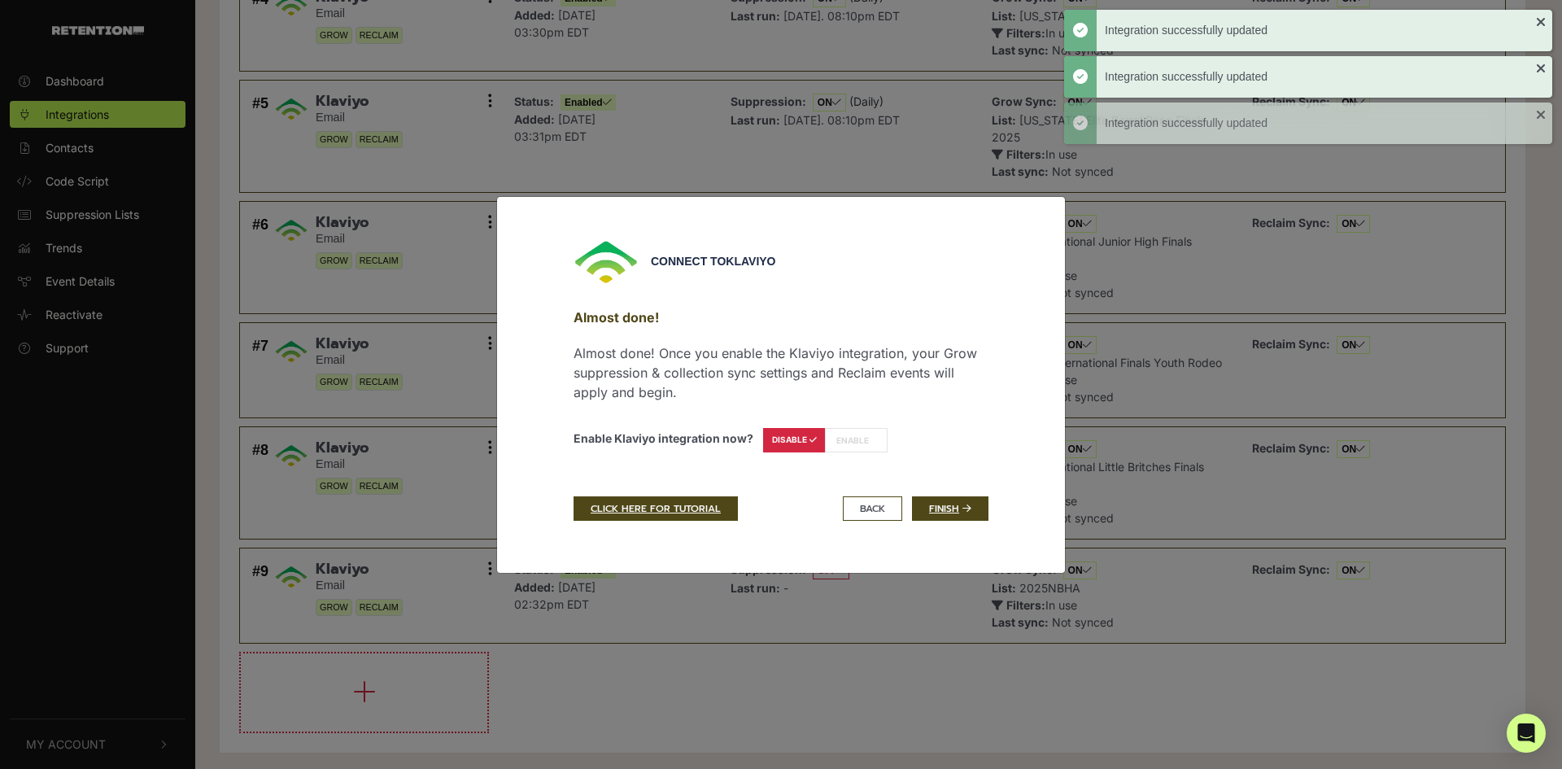
click at [854, 447] on label "ENABLE" at bounding box center [856, 440] width 63 height 24
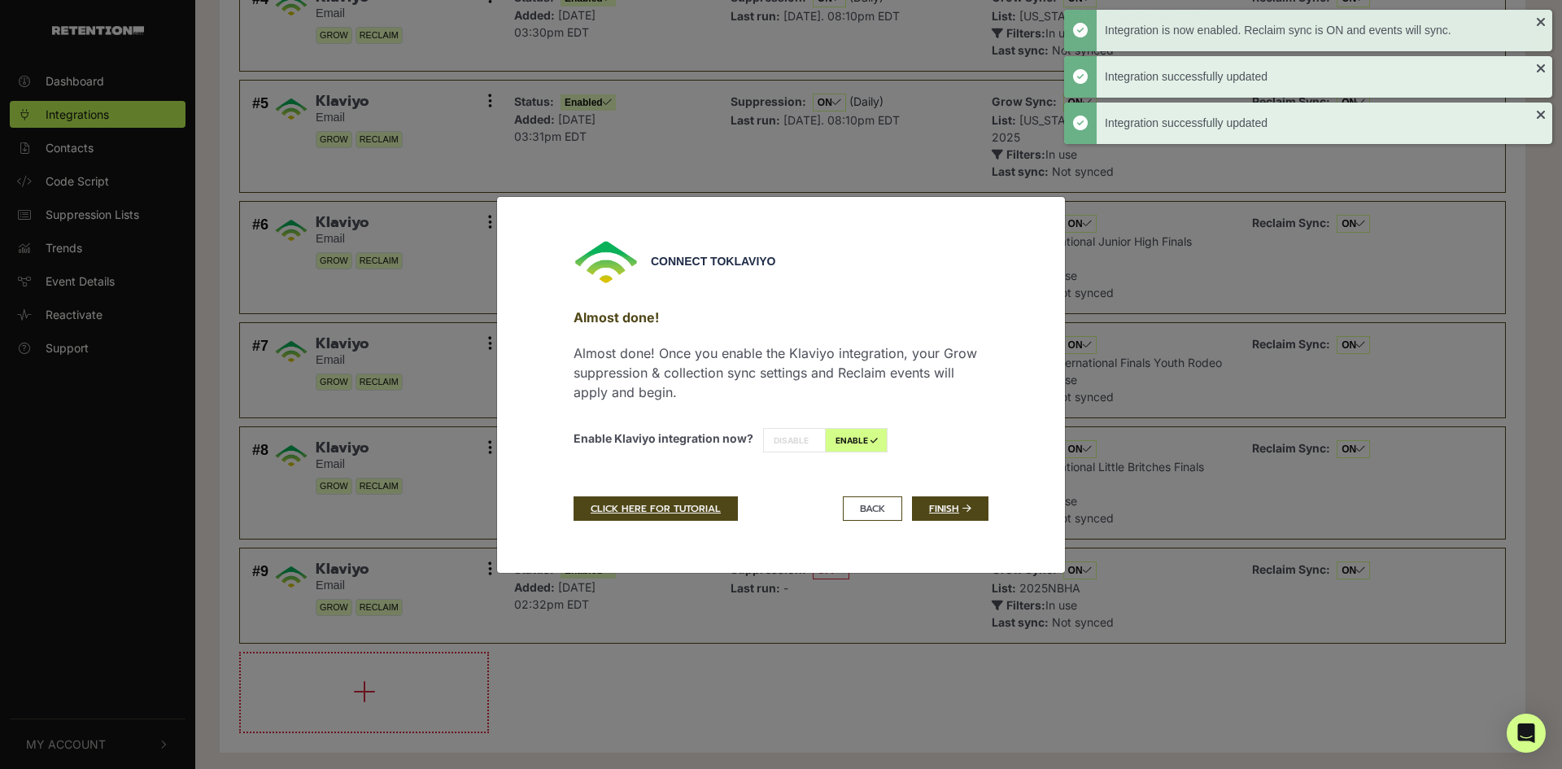
click at [859, 428] on label "ENABLE" at bounding box center [856, 440] width 63 height 24
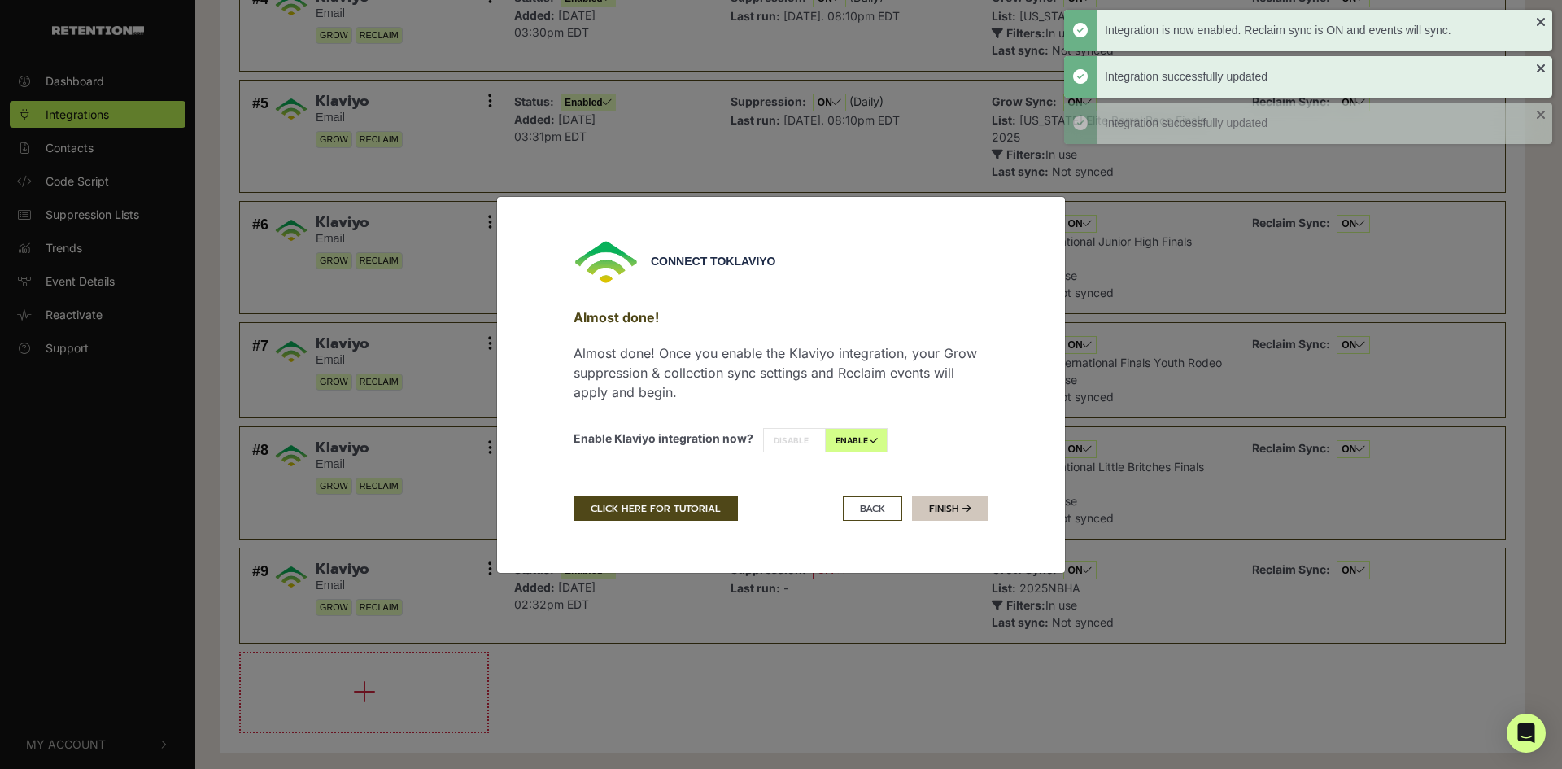
click at [956, 501] on link "Finish" at bounding box center [950, 508] width 76 height 24
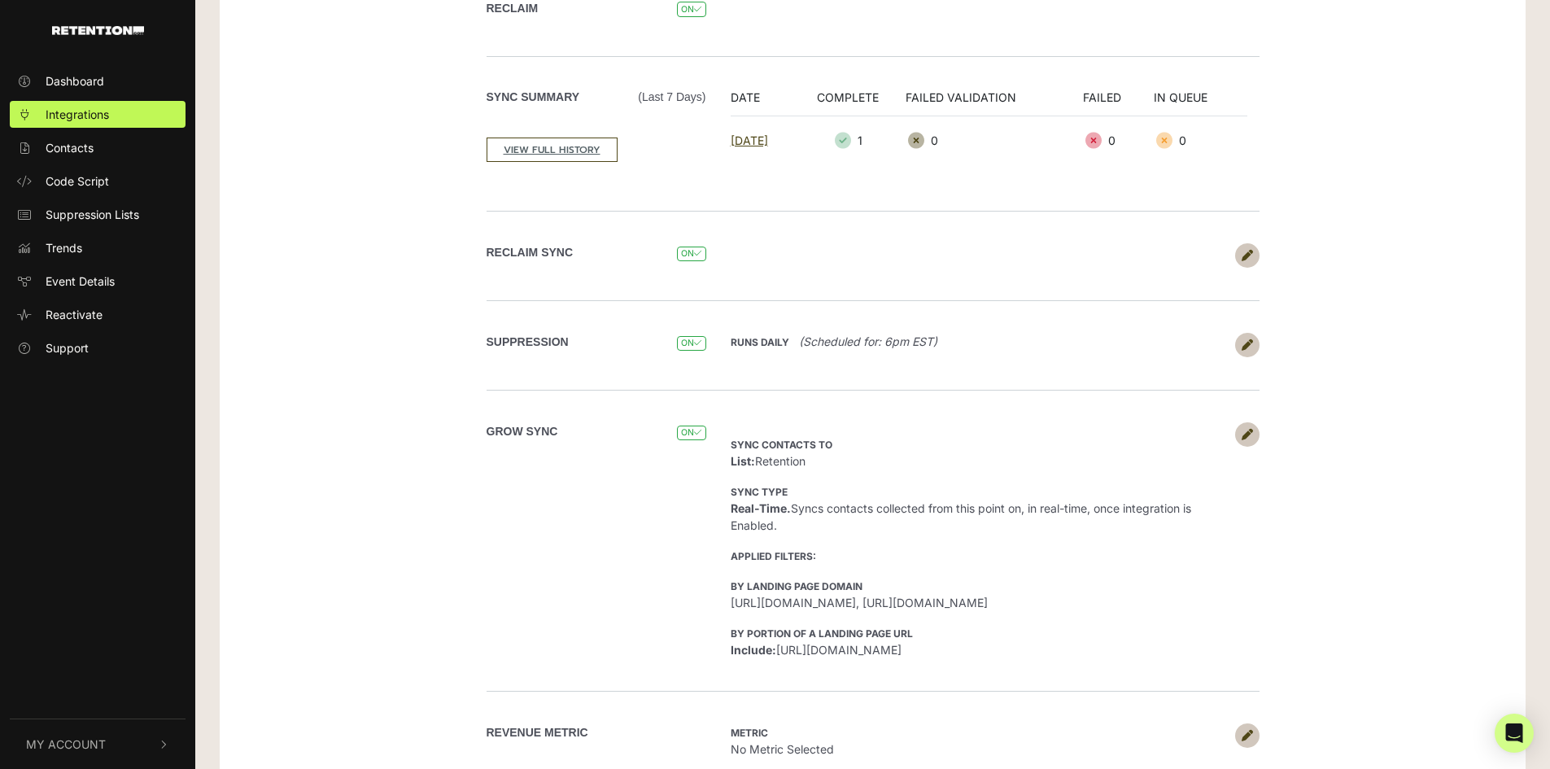
click at [1245, 433] on icon at bounding box center [1247, 434] width 11 height 11
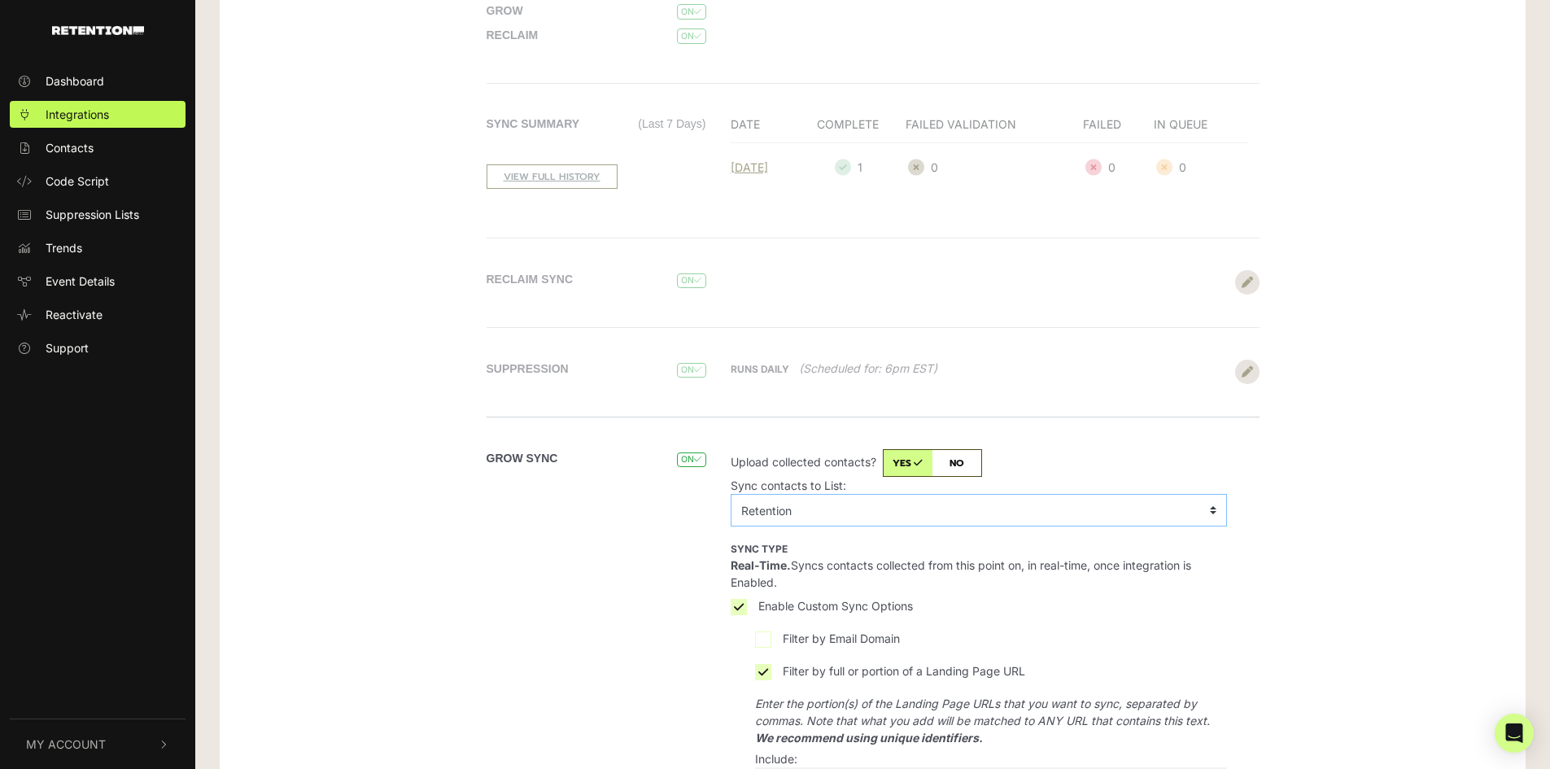
click at [776, 526] on select "No List 2024 All Aggie Rodeo 2024 AQHA AND NSBA 2024 Battle of the Brands 2024 …" at bounding box center [979, 510] width 496 height 33
select select "VVDxVX,2025 Battle Of The Brands"
click at [731, 513] on select "No List 2024 All Aggie Rodeo 2024 AQHA AND NSBA 2024 Battle of the Brands 2024 …" at bounding box center [979, 510] width 496 height 33
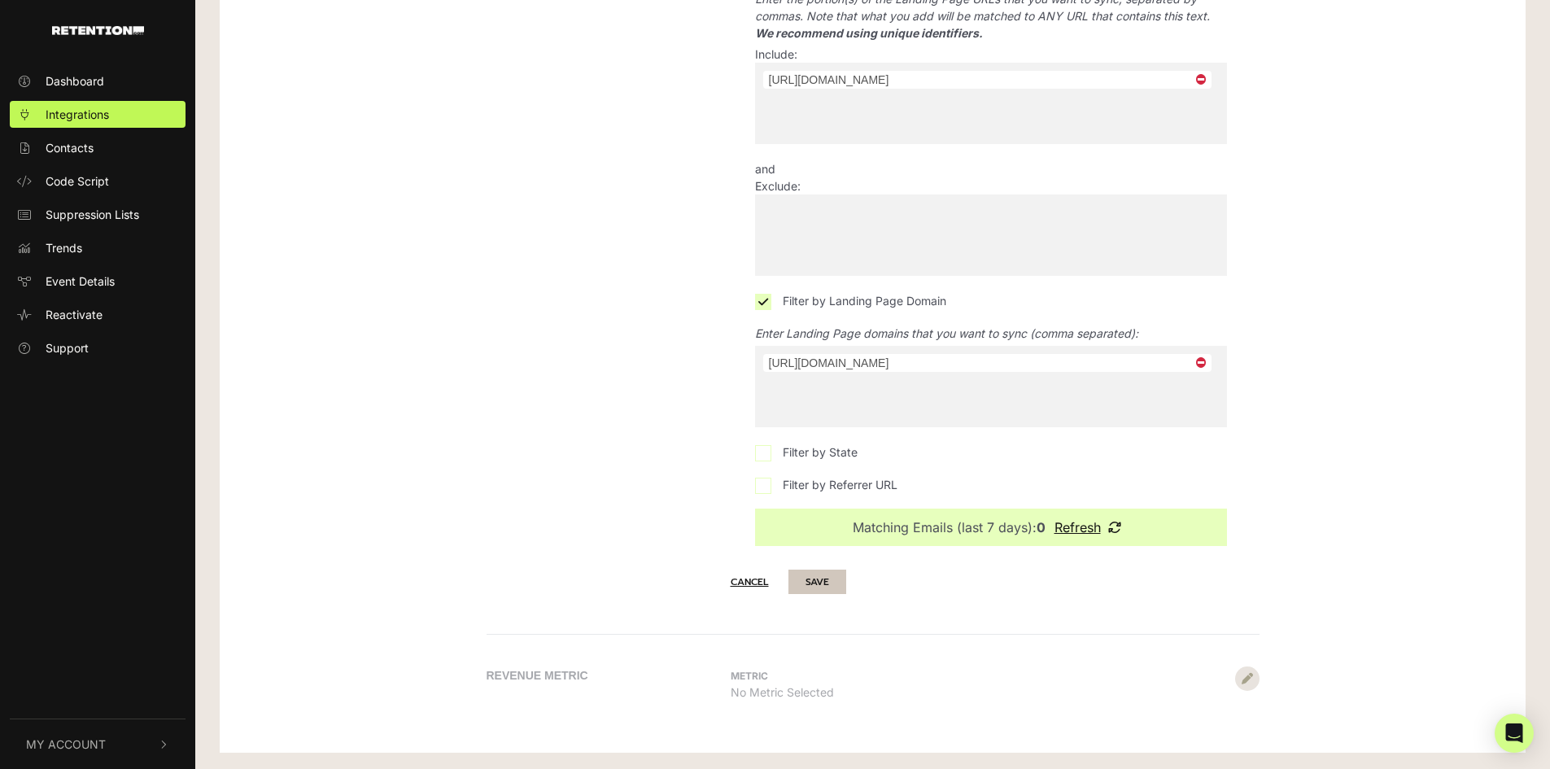
click at [838, 583] on button "SAVE" at bounding box center [817, 582] width 58 height 24
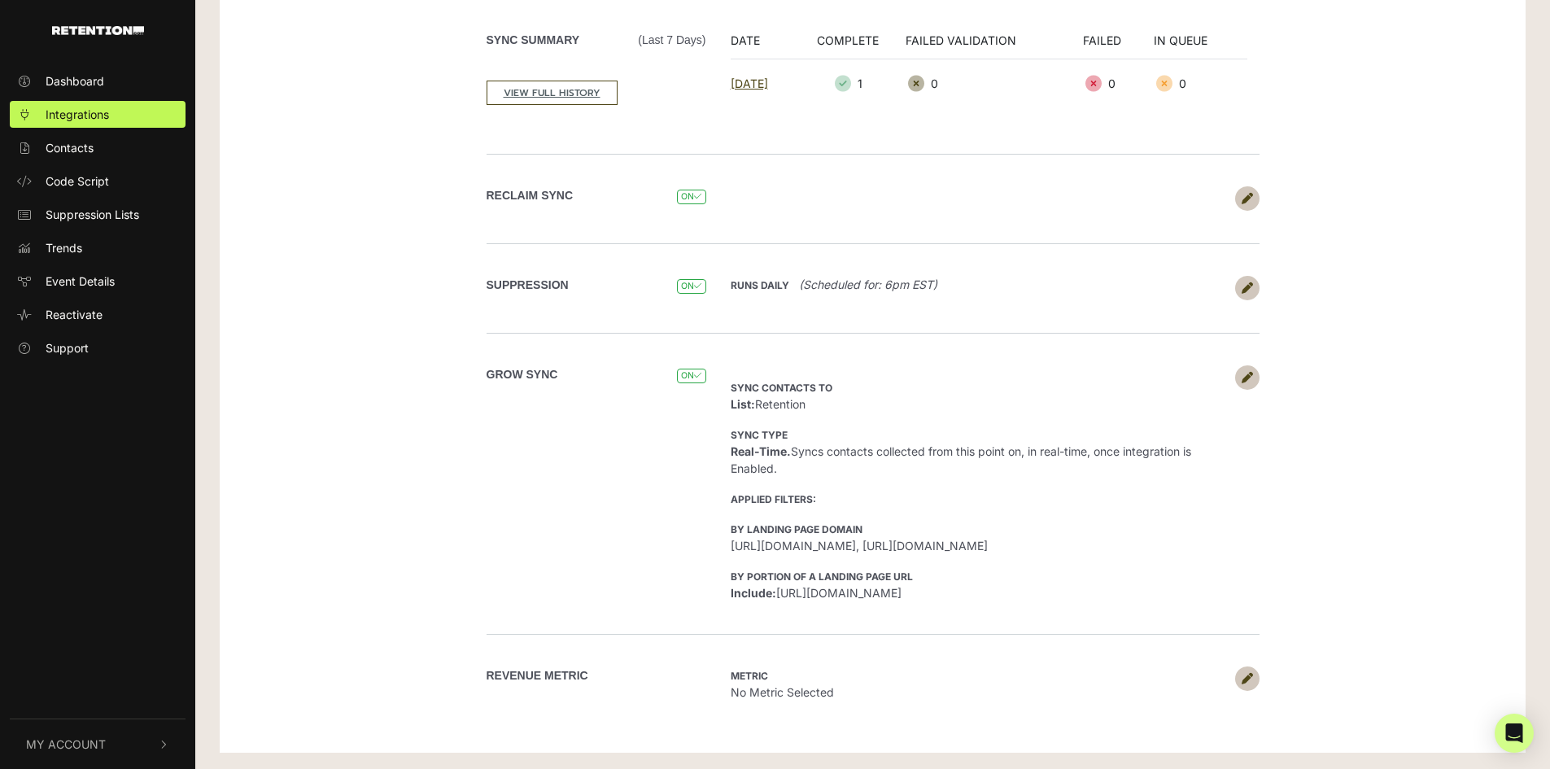
scroll to position [318, 0]
